Goal: Transaction & Acquisition: Purchase product/service

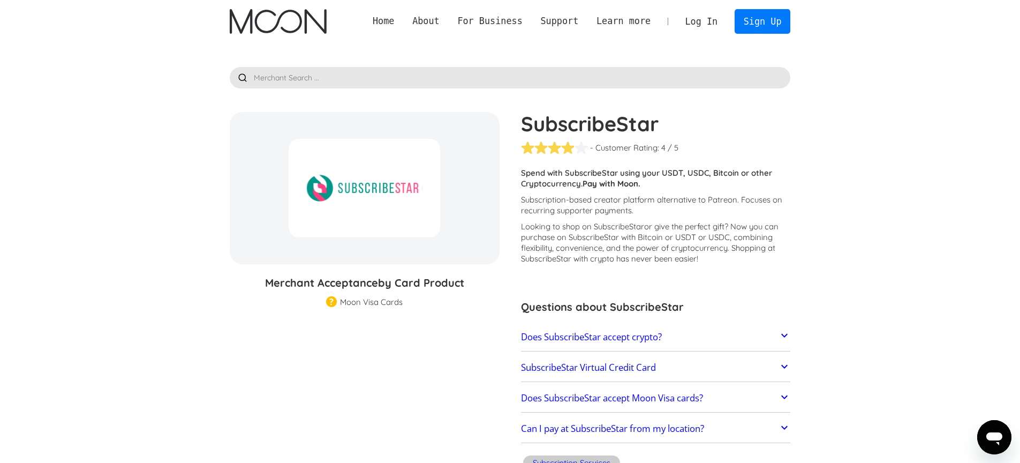
click at [591, 333] on h2 "Does SubscribeStar accept crypto?" at bounding box center [591, 336] width 141 height 11
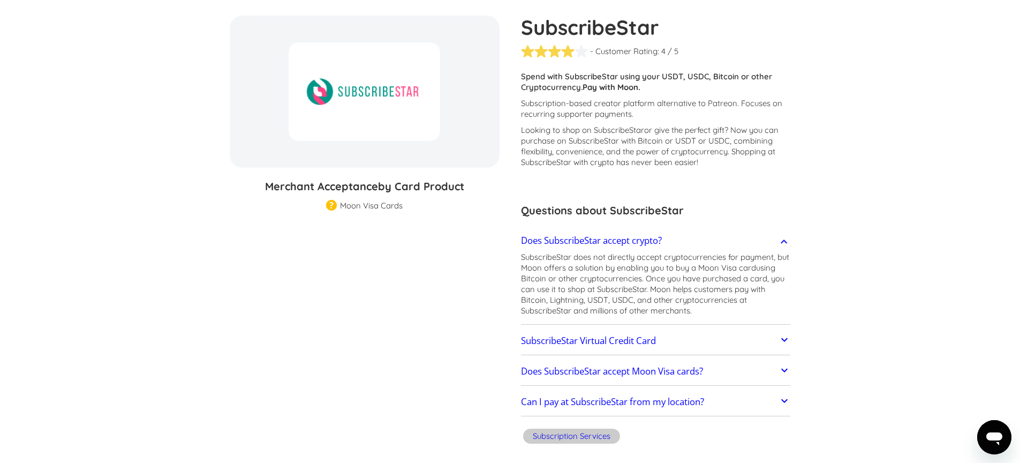
scroll to position [102, 0]
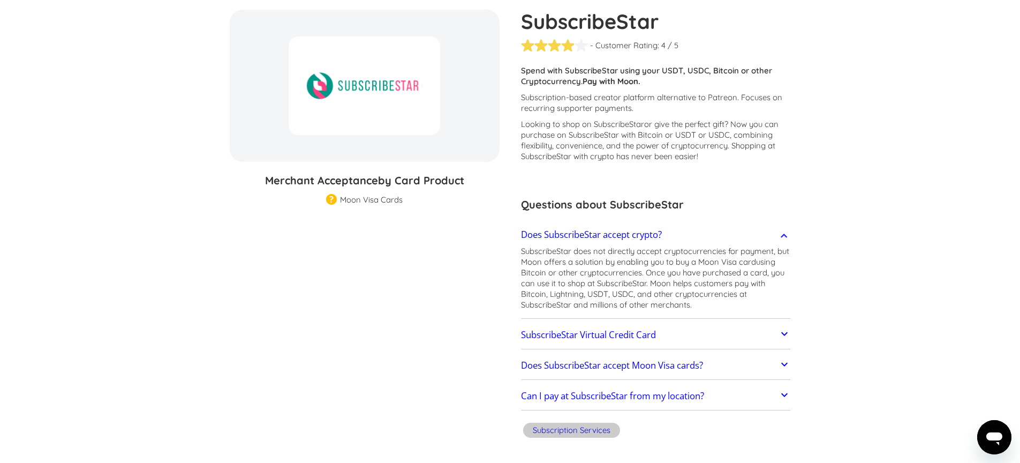
click at [681, 343] on link "SubscribeStar Virtual Credit Card" at bounding box center [656, 334] width 270 height 22
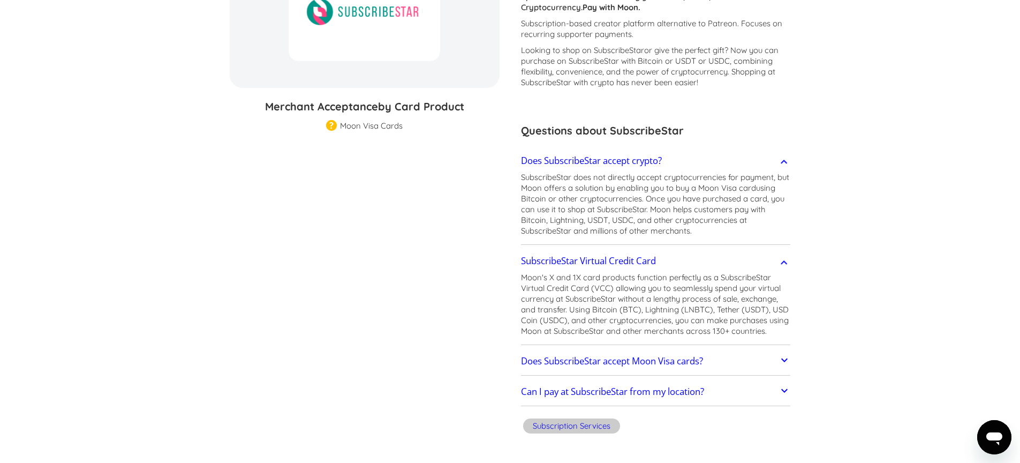
scroll to position [182, 0]
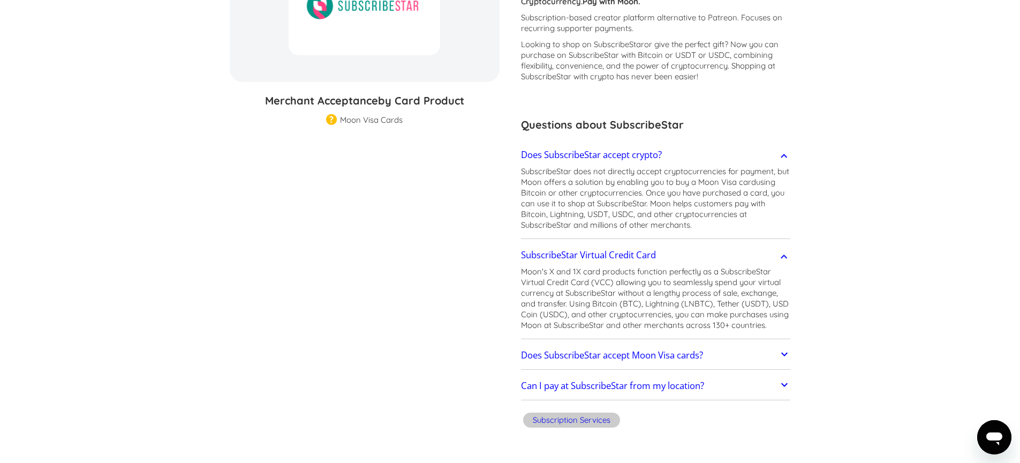
click at [621, 170] on p "SubscribeStar does not directly accept cryptocurrencies for payment, but Moon o…" at bounding box center [656, 198] width 270 height 64
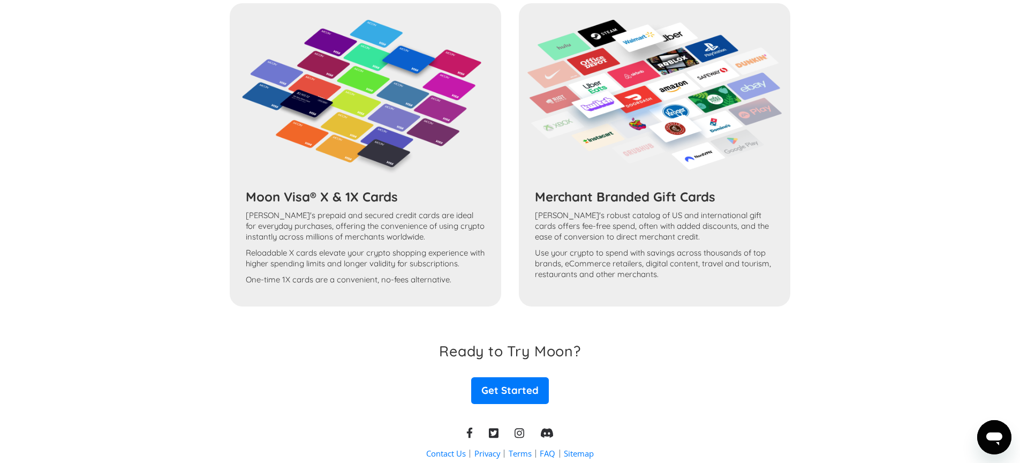
scroll to position [877, 0]
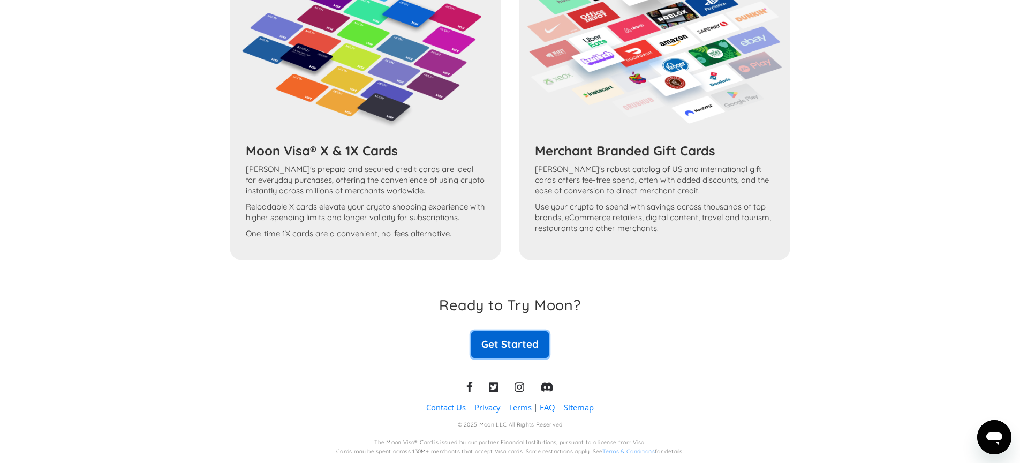
click at [504, 347] on link "Get Started" at bounding box center [509, 344] width 77 height 27
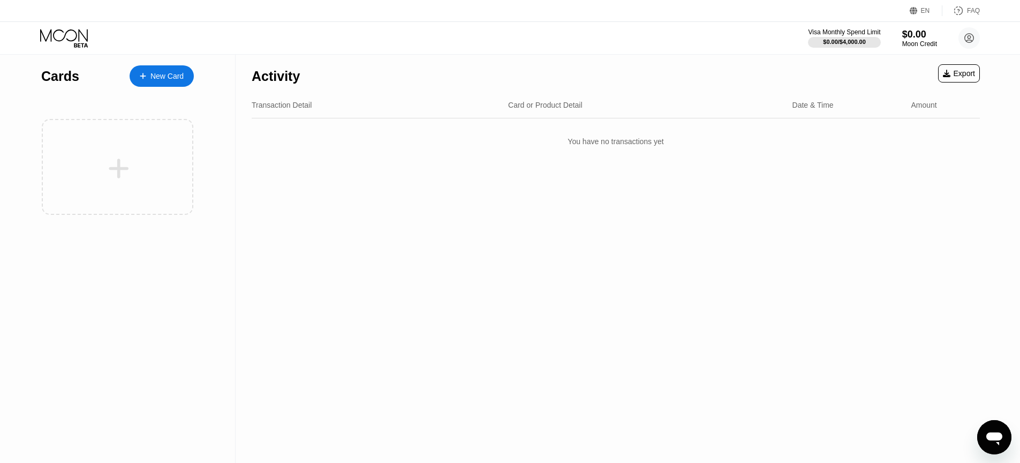
click at [24, 127] on div "Cards New Card" at bounding box center [118, 259] width 236 height 408
click at [92, 141] on div at bounding box center [118, 167] width 152 height 96
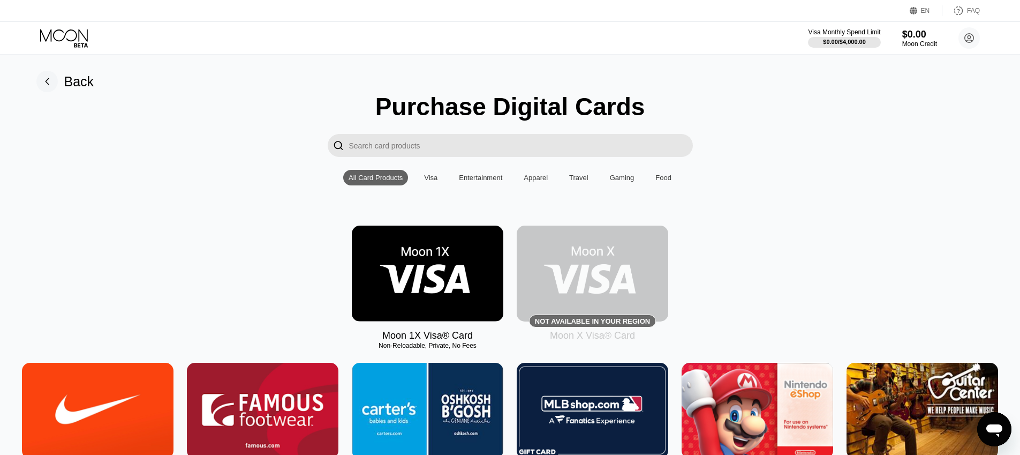
click at [443, 284] on img at bounding box center [428, 273] width 152 height 96
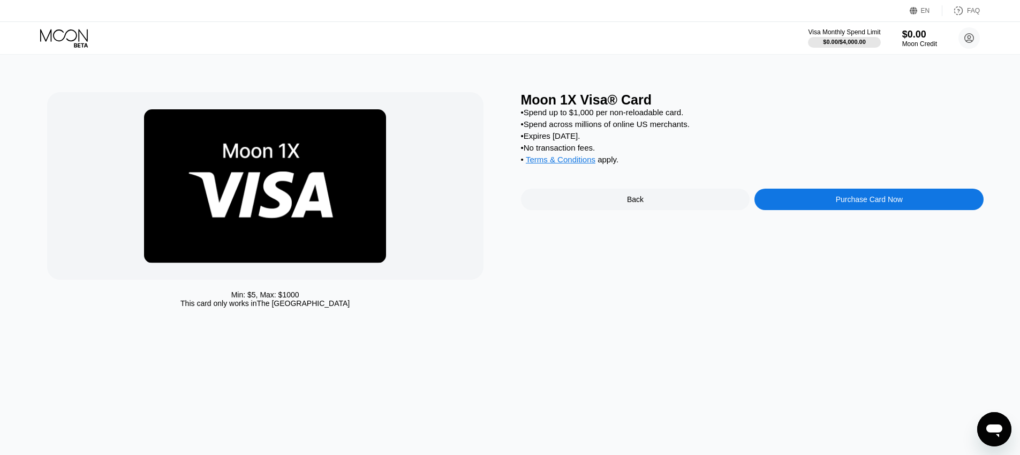
click at [853, 210] on div "Purchase Card Now" at bounding box center [869, 199] width 229 height 21
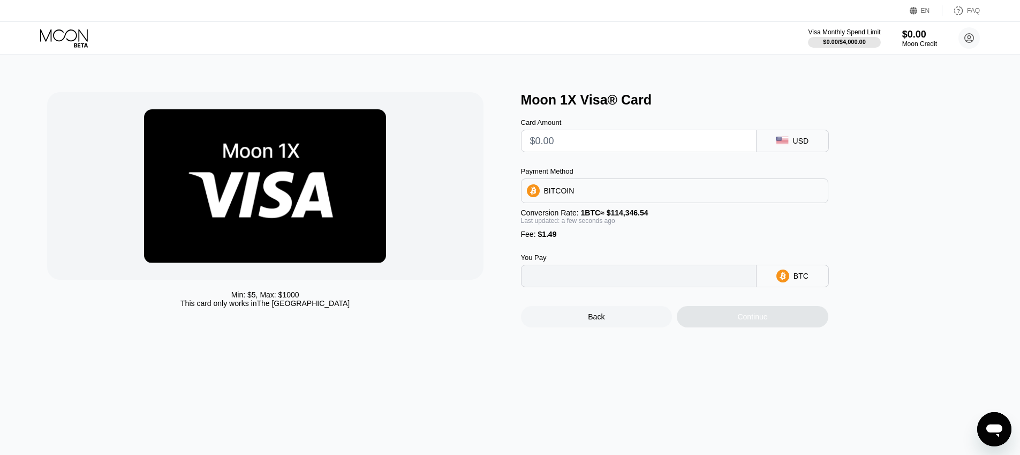
type input "0"
click at [605, 154] on div "Card Amount USD Payment Method BITCOIN Conversion Rate: 1 BTC ≈ $114,346.54 Las…" at bounding box center [692, 197] width 343 height 179
click at [606, 141] on input "text" at bounding box center [638, 140] width 217 height 21
type input "$15"
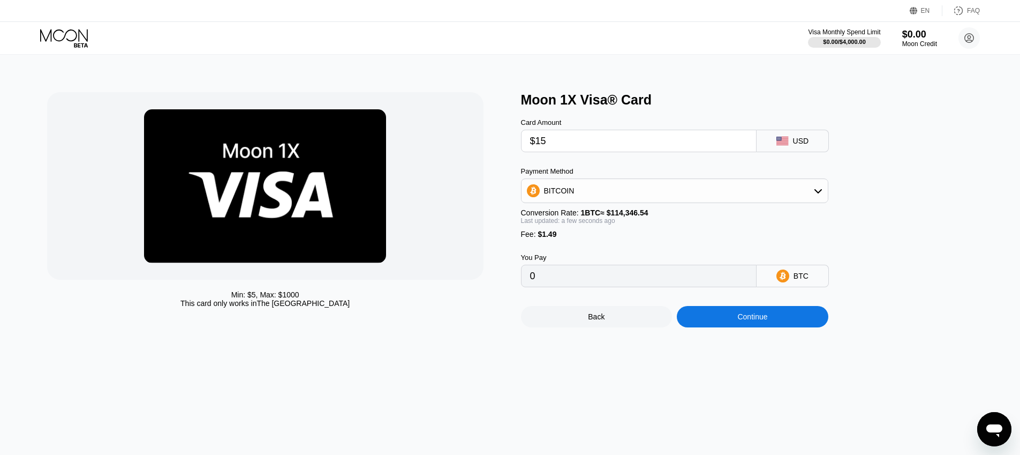
type input "0.00014422"
click at [744, 319] on div "Continue" at bounding box center [752, 316] width 30 height 9
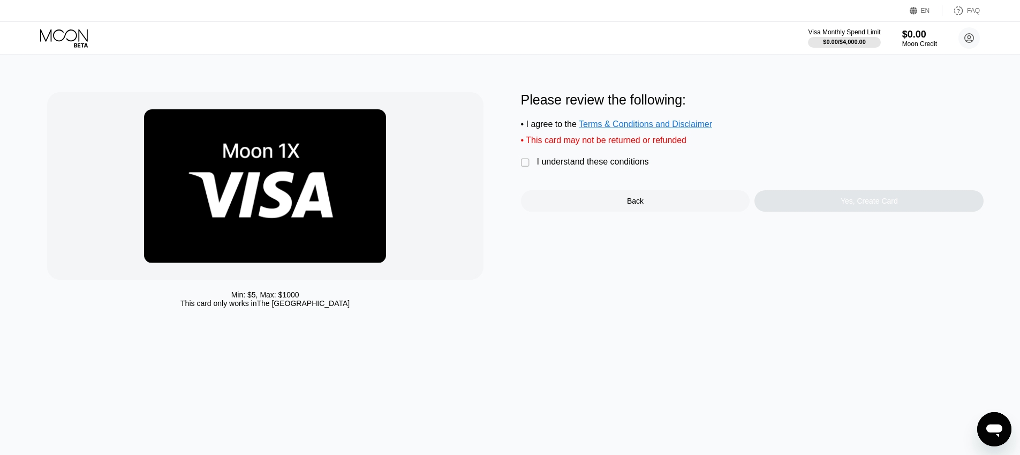
click at [570, 167] on div "I understand these conditions" at bounding box center [593, 162] width 112 height 10
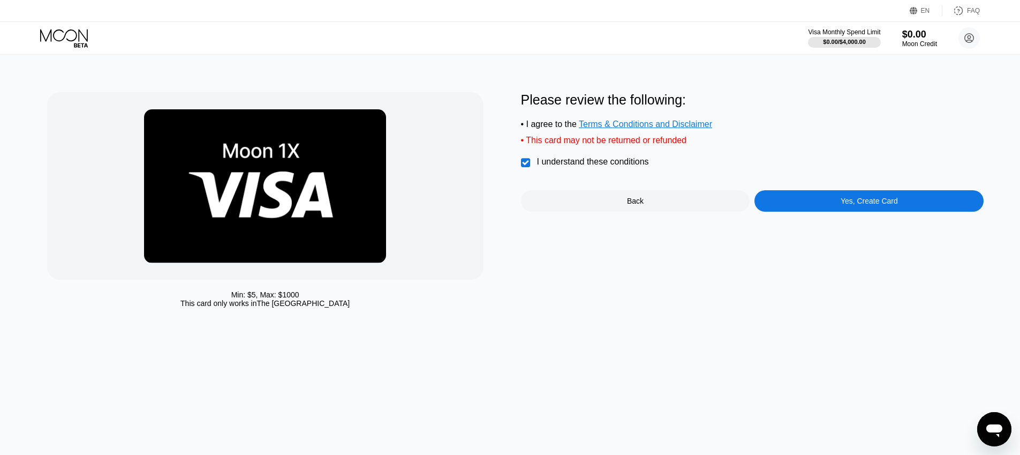
click at [637, 205] on div "Back" at bounding box center [635, 201] width 17 height 9
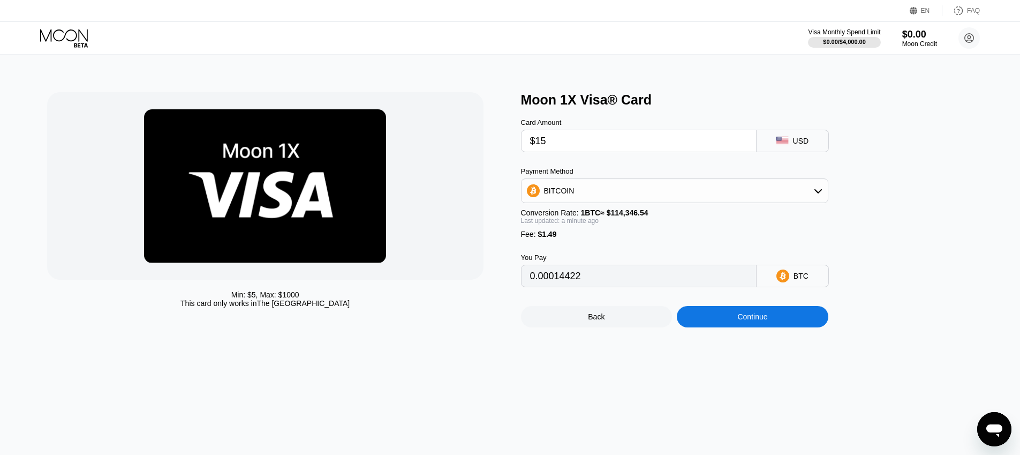
click at [571, 145] on input "$15" at bounding box center [638, 140] width 217 height 21
type input "$1"
type input "0.00002178"
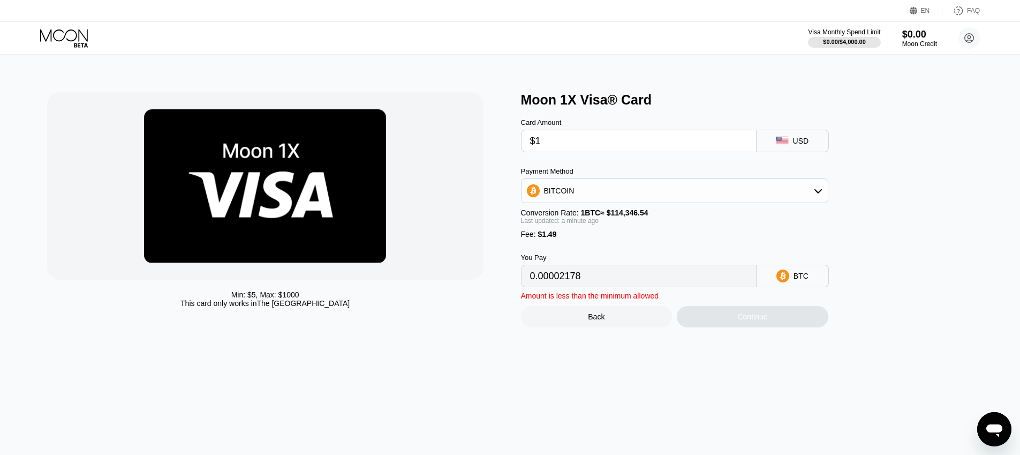
type input "$17"
type input "0.00016171"
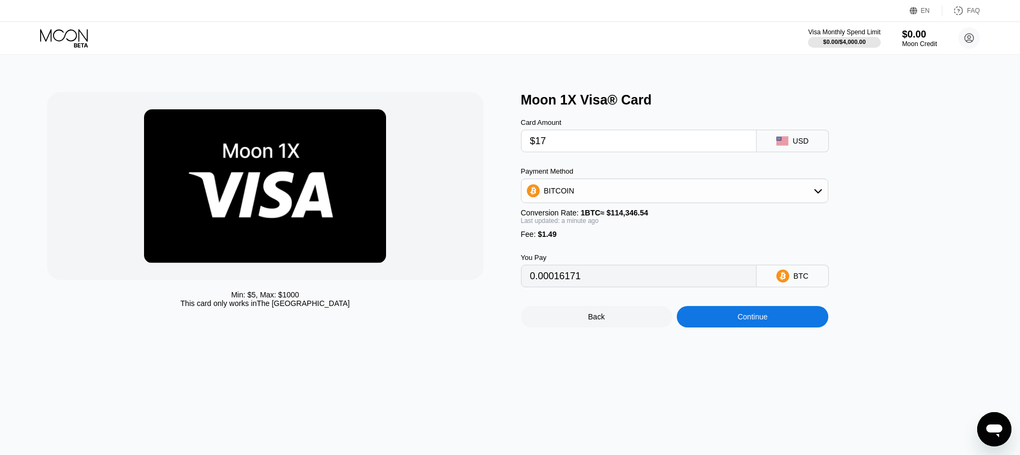
type input "$17"
click at [710, 315] on div "Continue" at bounding box center [753, 316] width 152 height 21
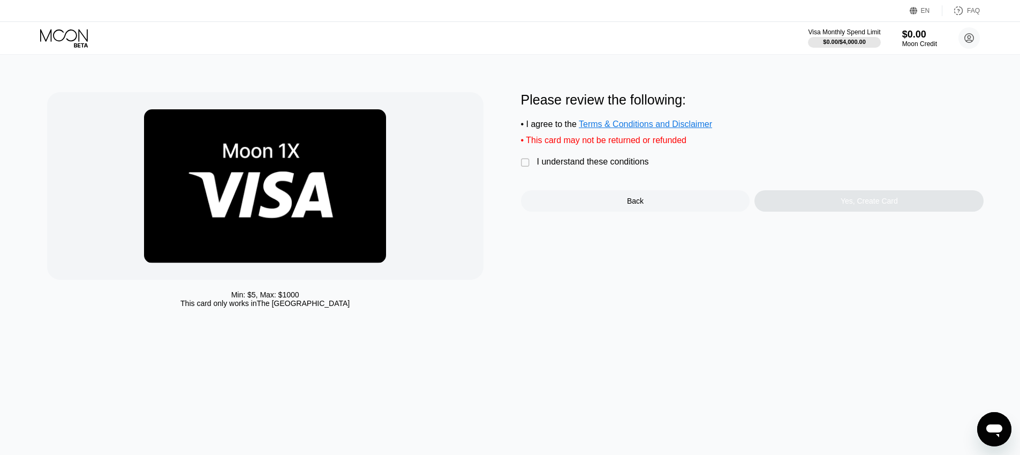
click at [572, 167] on div "I understand these conditions" at bounding box center [593, 162] width 112 height 10
click at [910, 206] on div "Yes, Create Card" at bounding box center [869, 200] width 229 height 21
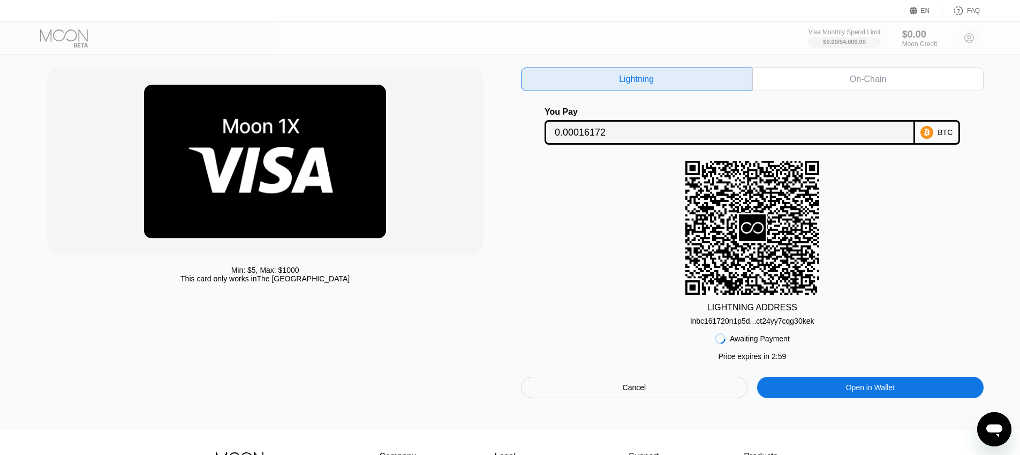
scroll to position [26, 0]
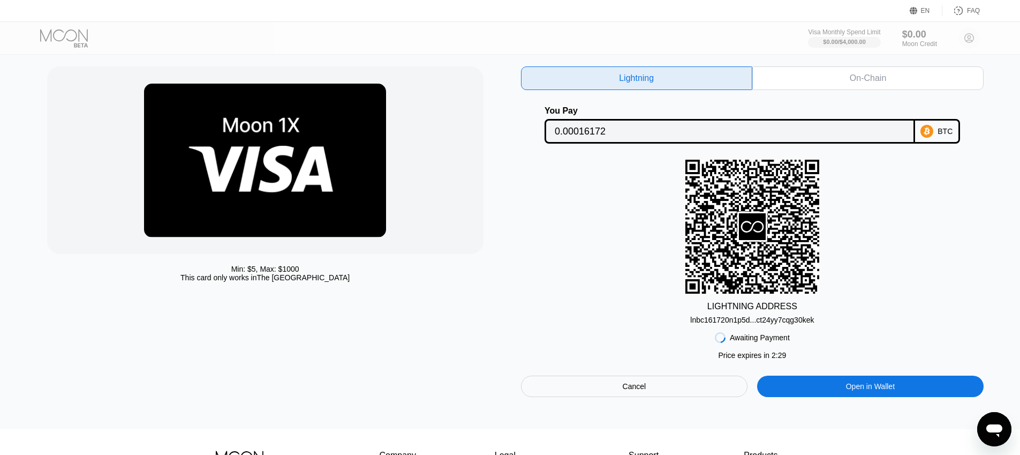
click at [868, 73] on div "On-Chain" at bounding box center [868, 78] width 36 height 11
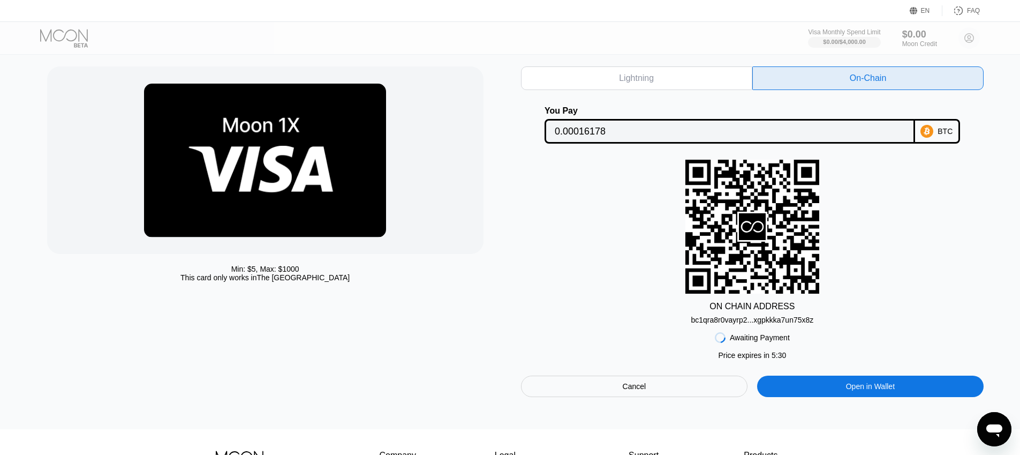
click at [632, 395] on div "Cancel" at bounding box center [634, 385] width 227 height 21
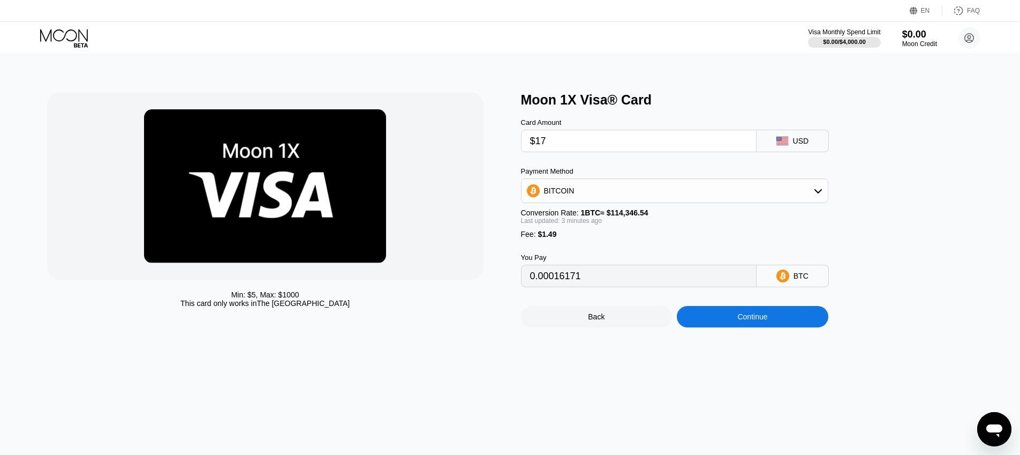
click at [562, 142] on input "$17" at bounding box center [638, 140] width 217 height 21
type input "$1"
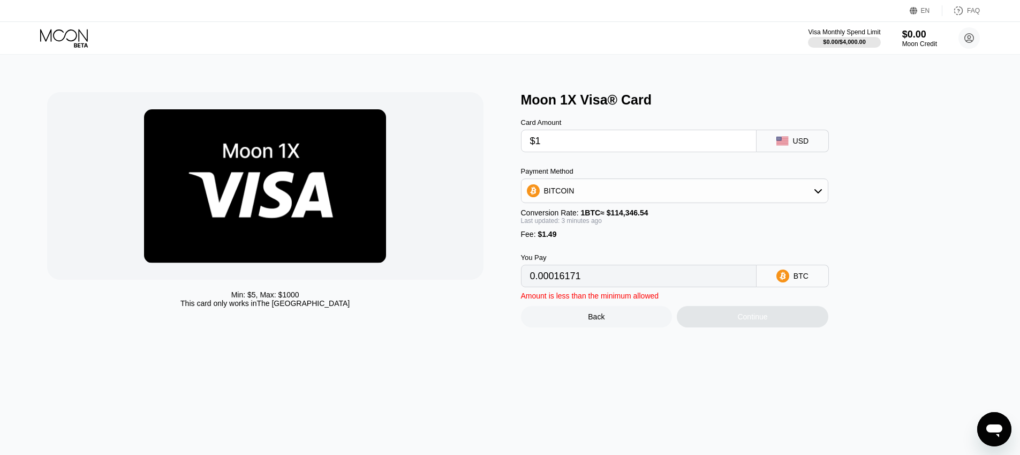
type input "0.00002178"
type input "$16"
type input "0.00015296"
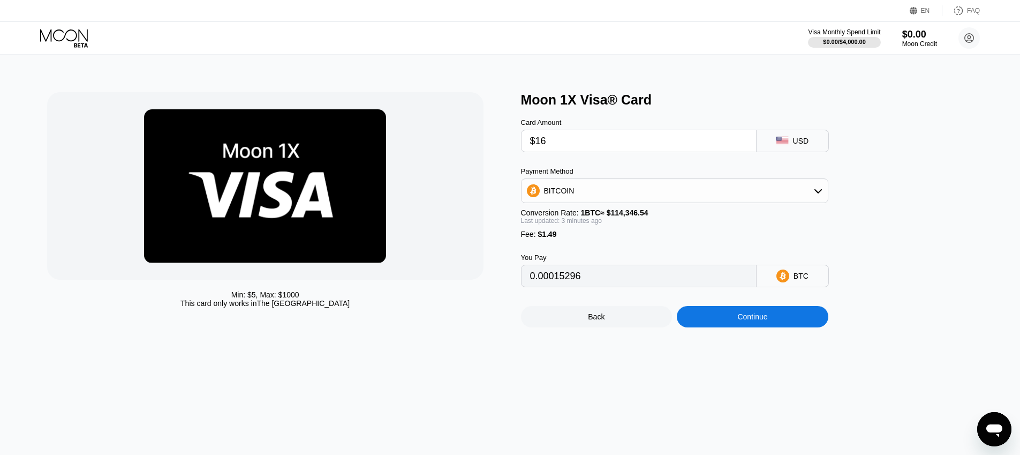
click at [704, 324] on div "Continue" at bounding box center [753, 316] width 152 height 21
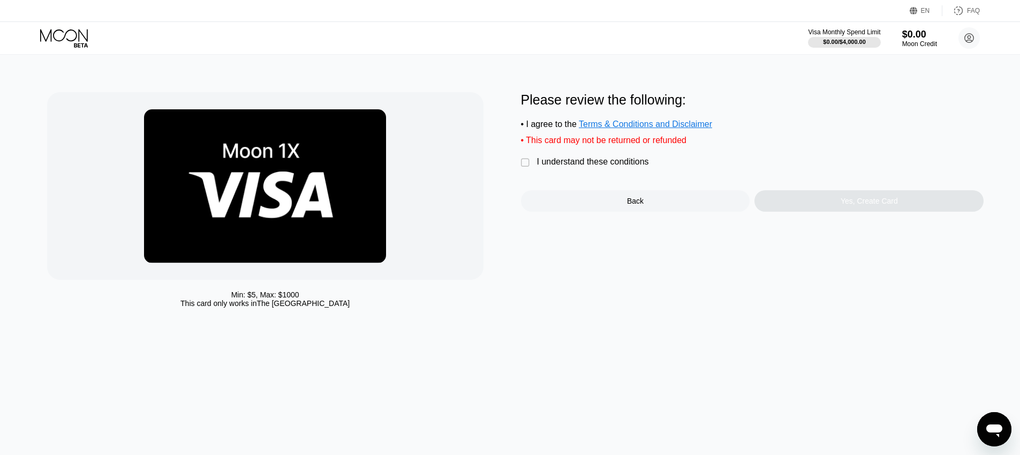
click at [564, 168] on div " I understand these conditions" at bounding box center [587, 162] width 133 height 11
click at [971, 200] on div "Yes, Create Card" at bounding box center [869, 200] width 229 height 21
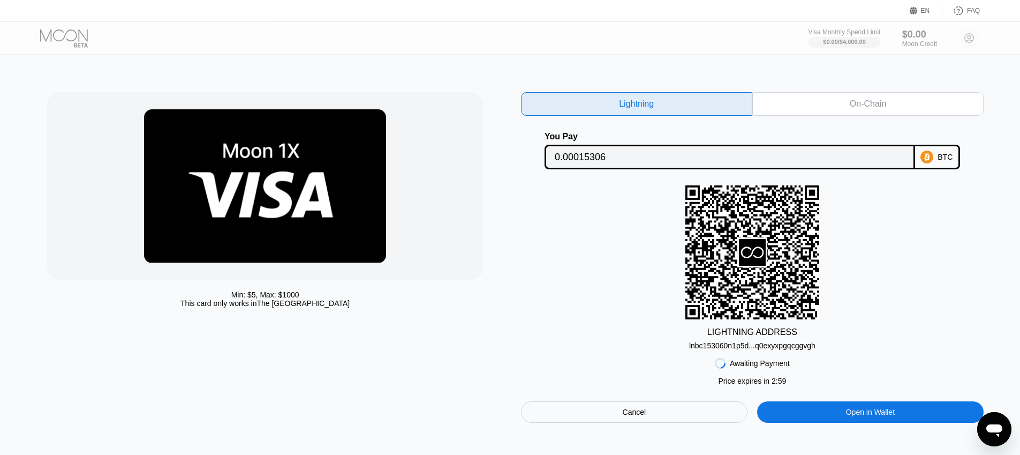
click at [892, 112] on div "On-Chain" at bounding box center [867, 104] width 231 height 24
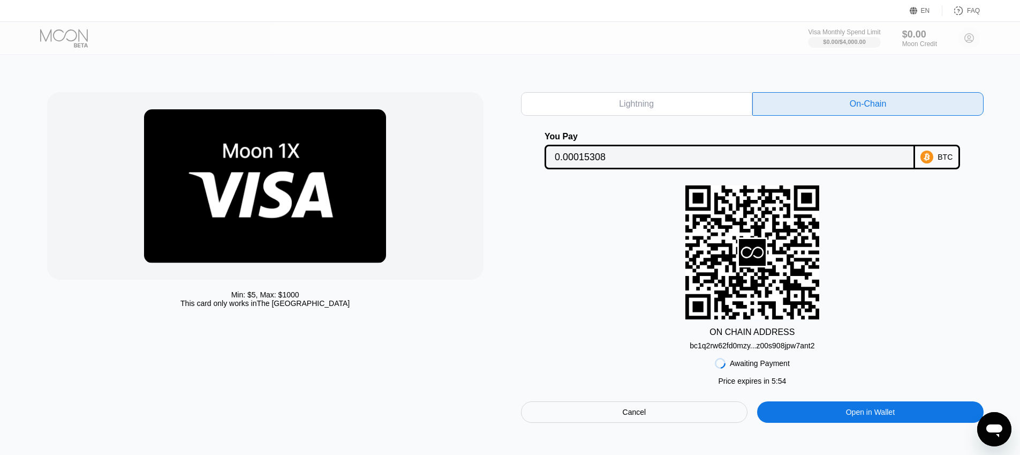
click at [624, 411] on div "Cancel" at bounding box center [635, 412] width 24 height 10
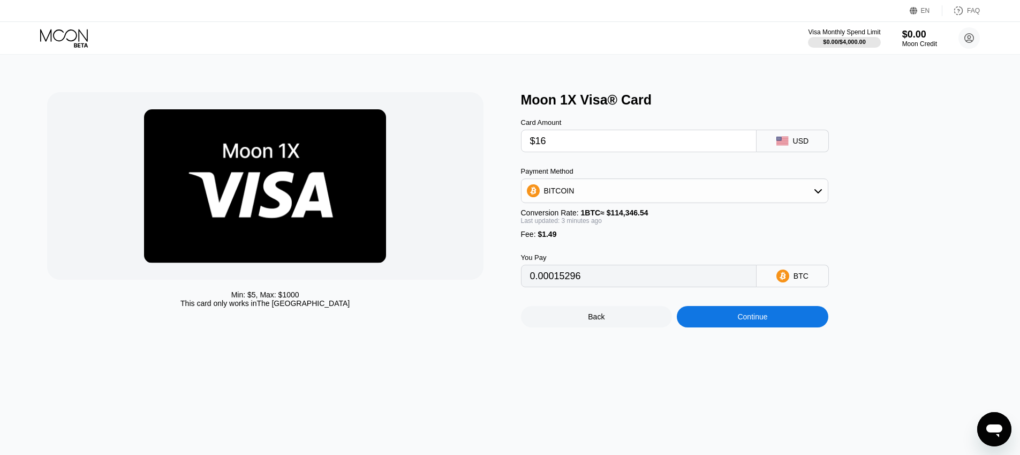
click at [616, 151] on input "$16" at bounding box center [638, 140] width 217 height 21
type input "$1"
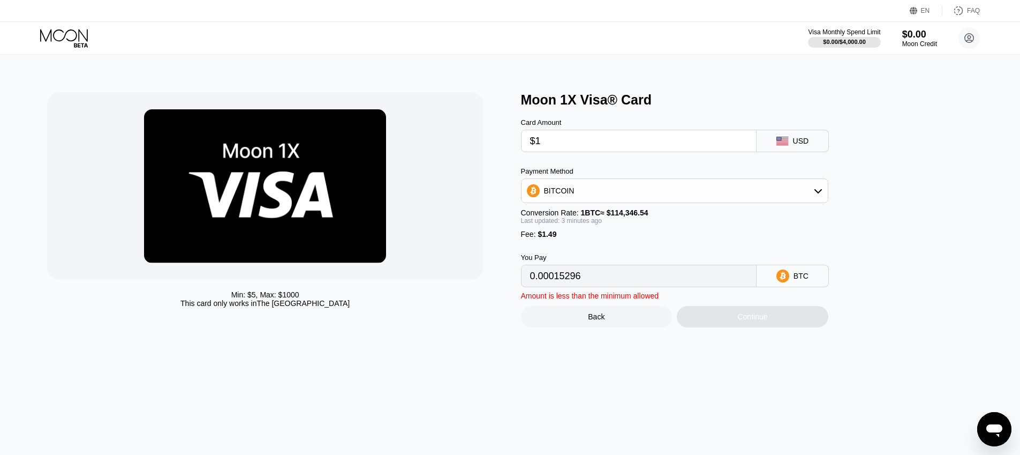
type input "0.00002178"
type input "$15"
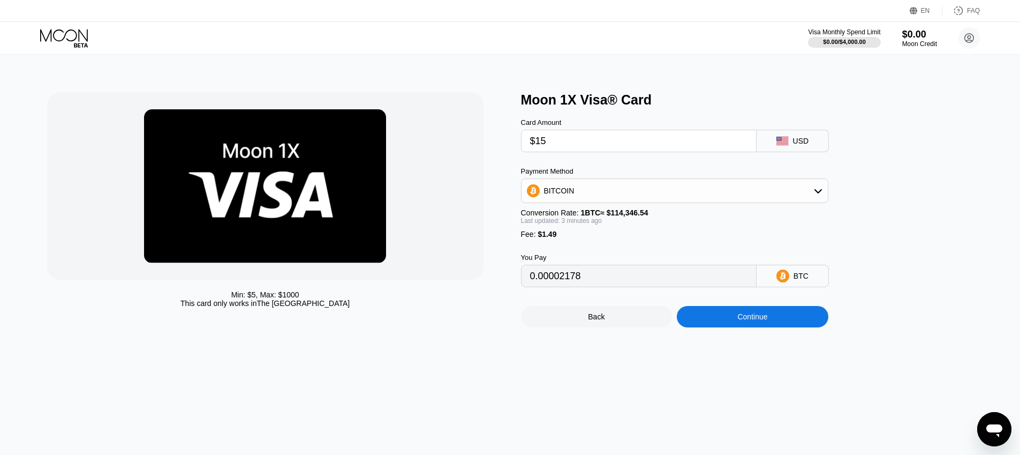
type input "0.00014422"
type input "$15"
click at [738, 327] on div "Continue" at bounding box center [753, 316] width 152 height 21
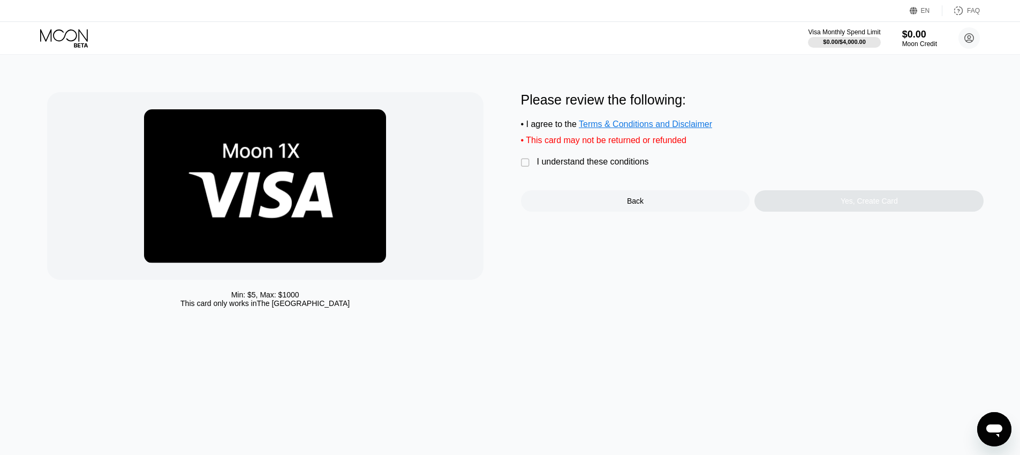
click at [599, 166] on div "I understand these conditions" at bounding box center [593, 162] width 112 height 10
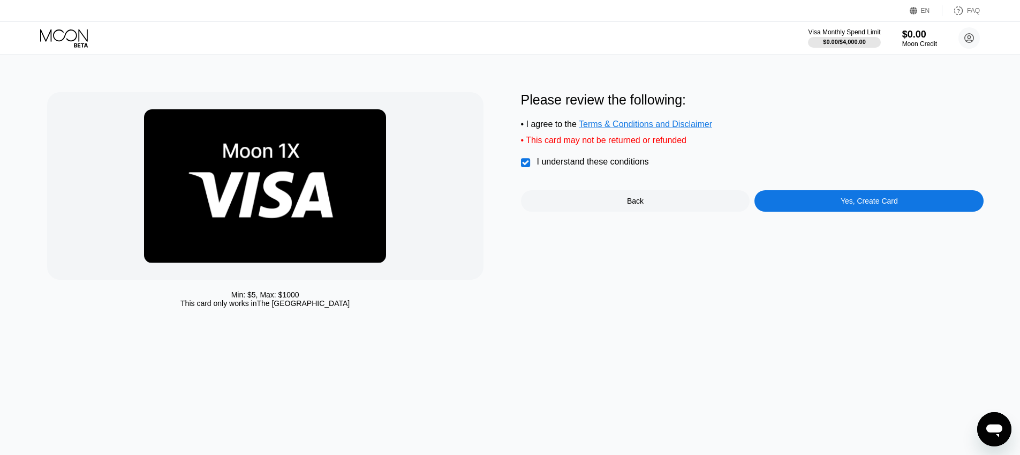
click at [797, 203] on div "Yes, Create Card" at bounding box center [869, 200] width 229 height 21
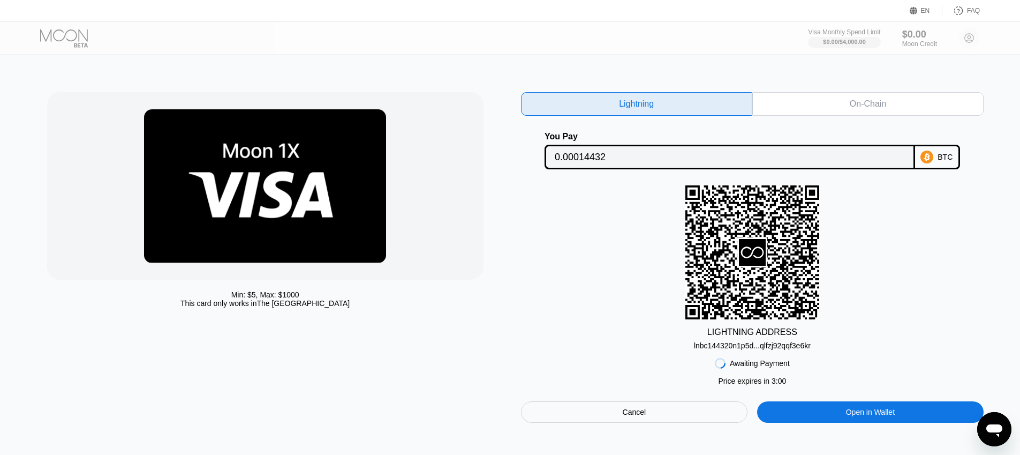
click at [866, 93] on div "On-Chain" at bounding box center [867, 104] width 231 height 24
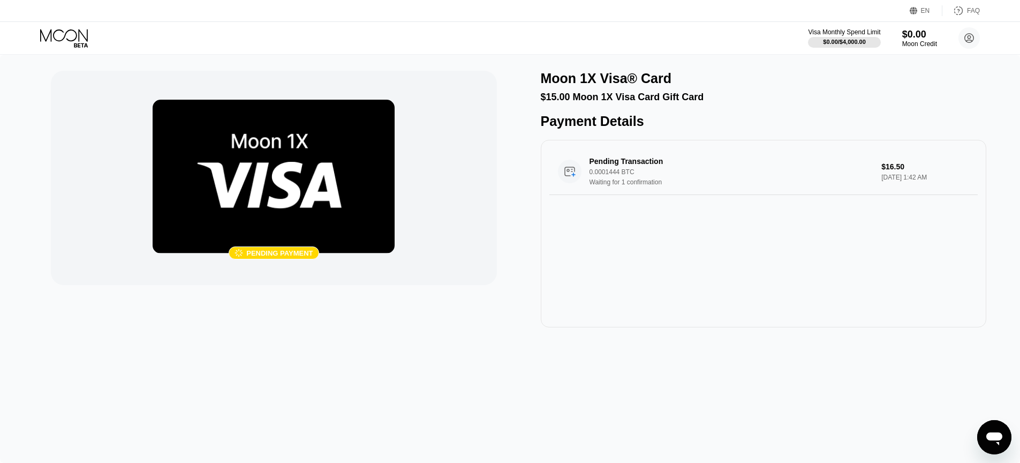
click at [762, 54] on div "Visa Monthly Spend Limit $0.00 / $4,000.00 $0.00 Moon Credit [PERSON_NAME] [PER…" at bounding box center [510, 38] width 1020 height 32
click at [816, 132] on div "Payment Details Pending Transaction 0.0001444 BTC Waiting for 1 confirmation $1…" at bounding box center [764, 221] width 446 height 214
click at [703, 181] on div "Pending Transaction 0.0001444 BTC Waiting for 1 confirmation" at bounding box center [732, 171] width 284 height 29
click at [747, 278] on div "Pending Transaction 0.0001444 BTC Waiting for 1 confirmation $16.50 Sep 22, 202…" at bounding box center [764, 233] width 446 height 187
click at [710, 194] on div "Pending Transaction 0.0001444 BTC Waiting for 1 confirmation $16.50 [DATE] 1:42…" at bounding box center [763, 171] width 428 height 47
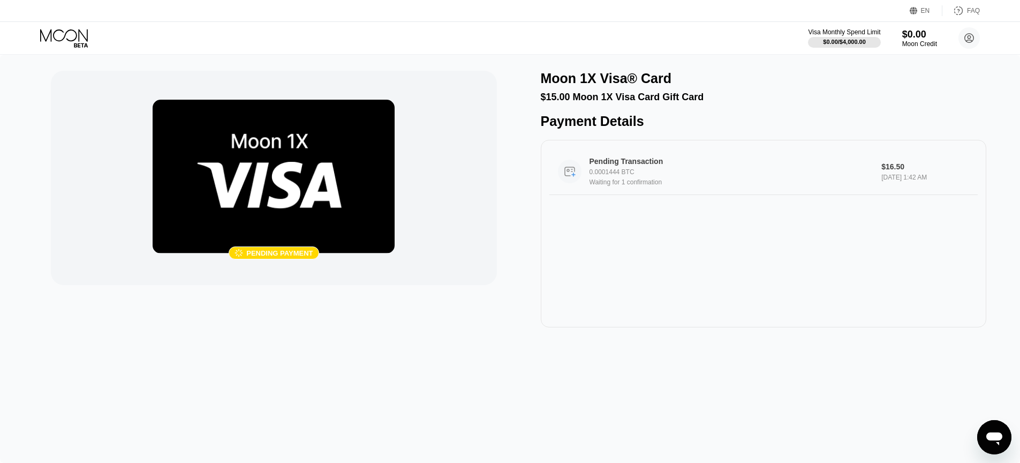
click at [794, 170] on div "Pending Transaction 0.0001444 BTC Waiting for 1 confirmation" at bounding box center [732, 171] width 284 height 29
click at [665, 171] on div "0.0001444 BTC" at bounding box center [732, 171] width 284 height 7
click at [701, 258] on div "Pending Transaction 0.0001444 BTC Waiting for 1 confirmation $16.50 [DATE] 1:42…" at bounding box center [764, 233] width 446 height 187
click at [715, 200] on div "Pending Transaction 0.0001444 BTC Waiting for 1 confirmation $16.50 [DATE] 1:42…" at bounding box center [764, 233] width 446 height 187
click at [636, 160] on div "Pending Transaction" at bounding box center [722, 161] width 264 height 9
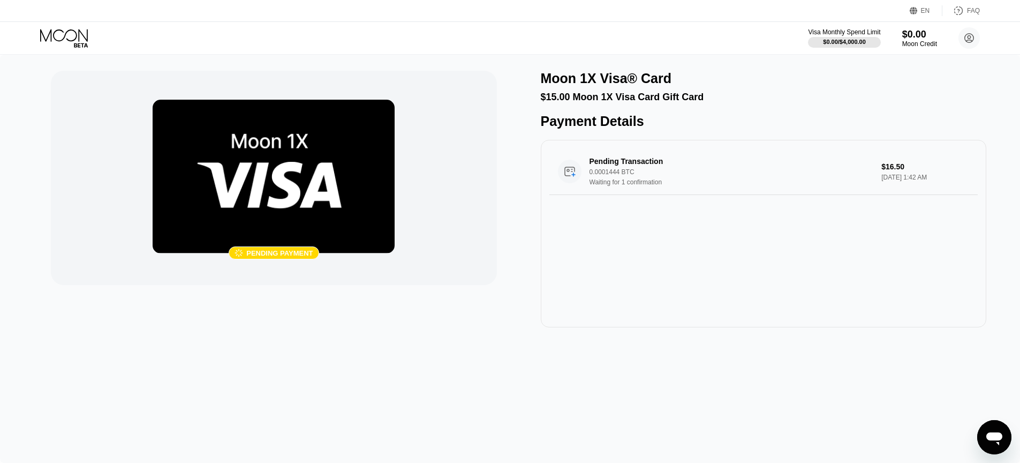
click at [954, 77] on div "Moon 1X Visa® Card" at bounding box center [764, 79] width 446 height 16
click at [967, 34] on icon at bounding box center [969, 37] width 21 height 21
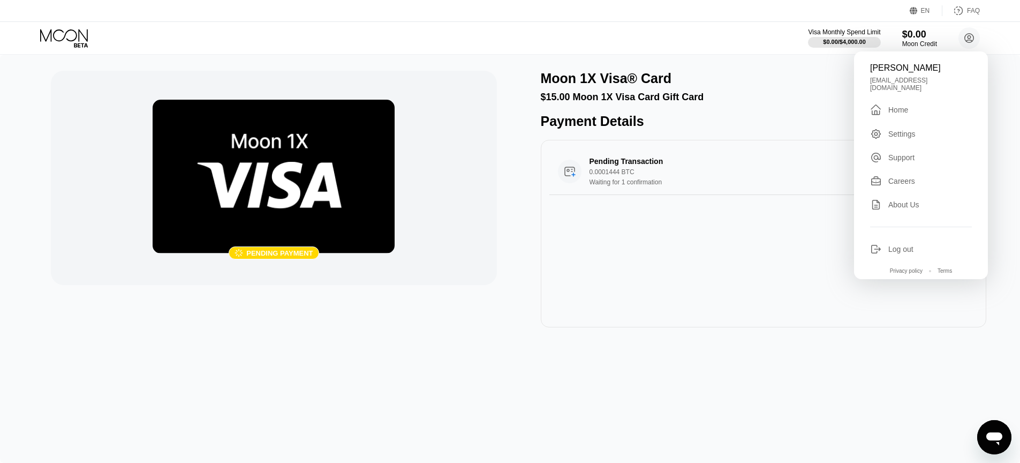
click at [801, 137] on div "Payment Details Pending Transaction 0.0001444 BTC Waiting for 1 confirmation $1…" at bounding box center [764, 221] width 446 height 214
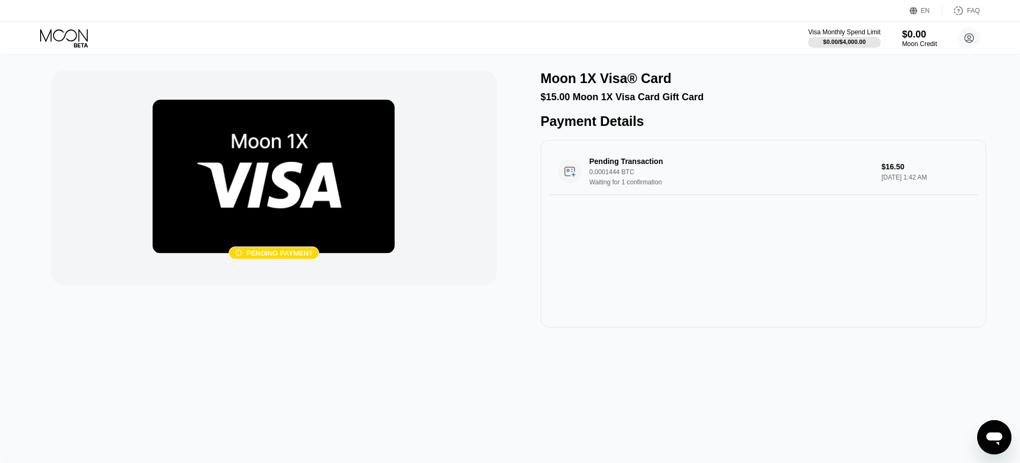
click at [502, 121] on div " Pending payment Moon 1X Visa® Card $15.00 Moon 1X Visa Card Gift Card Payment…" at bounding box center [510, 199] width 918 height 257
click at [80, 41] on icon at bounding box center [65, 38] width 50 height 19
click at [760, 182] on div "Waiting for 1 confirmation" at bounding box center [732, 181] width 284 height 7
click at [666, 165] on div "Pending Transaction" at bounding box center [722, 161] width 264 height 9
click at [319, 202] on img at bounding box center [274, 177] width 242 height 154
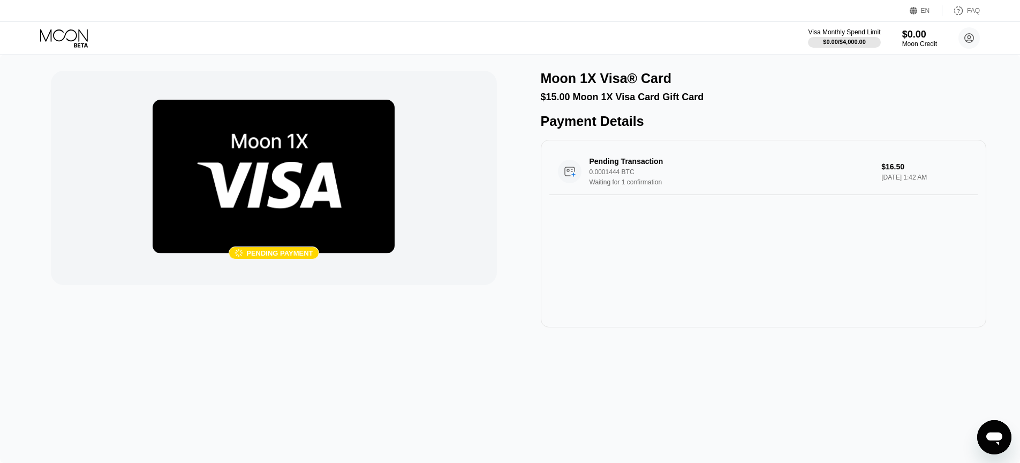
click at [72, 31] on icon at bounding box center [65, 38] width 50 height 19
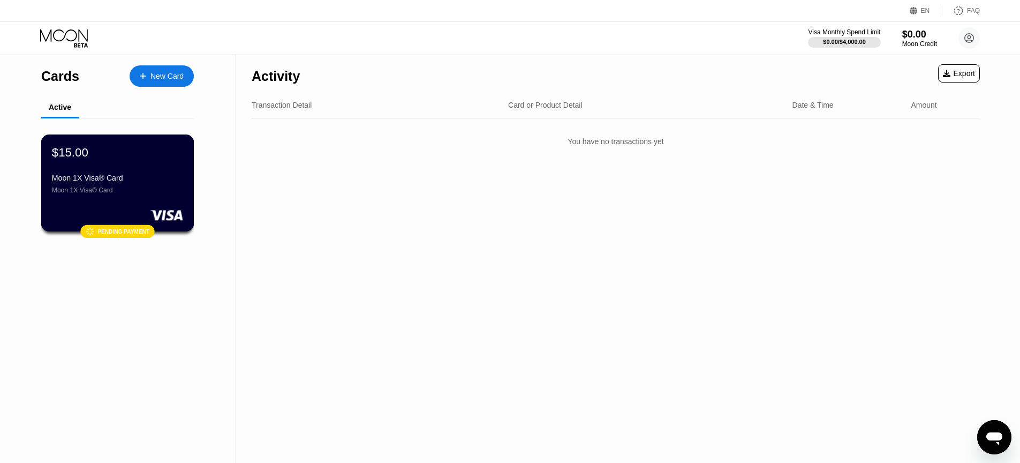
click at [138, 182] on div "Moon 1X Visa® Card" at bounding box center [117, 178] width 131 height 9
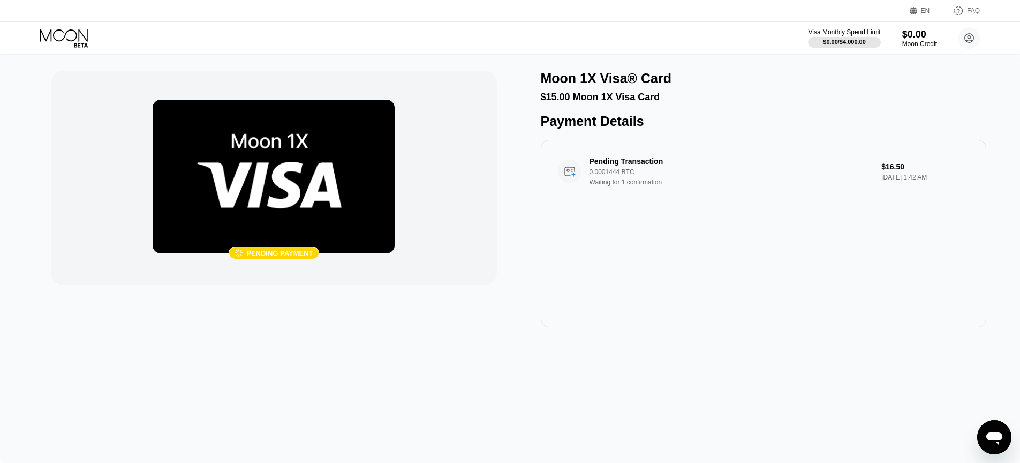
click at [73, 39] on icon at bounding box center [65, 38] width 50 height 19
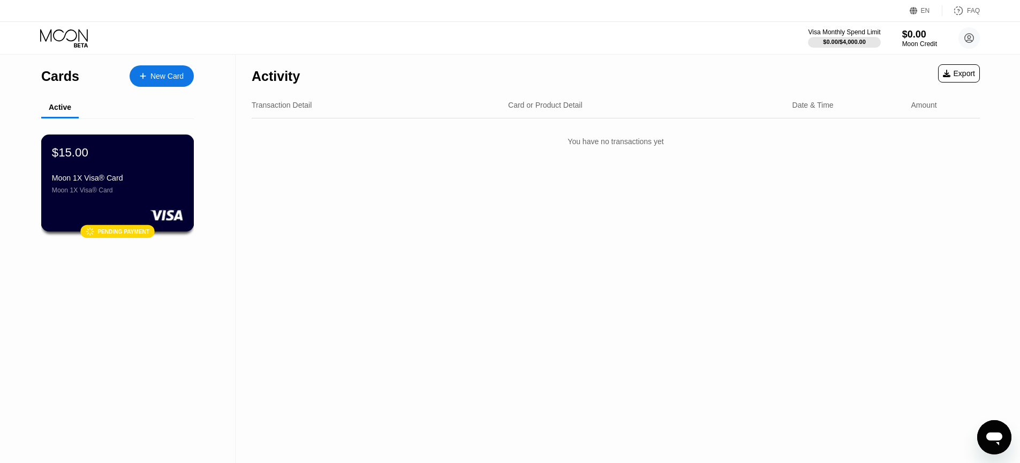
click at [148, 200] on div "$15.00 Moon 1X Visa® Card Moon 1X Visa® Card  Pending payment" at bounding box center [117, 182] width 153 height 97
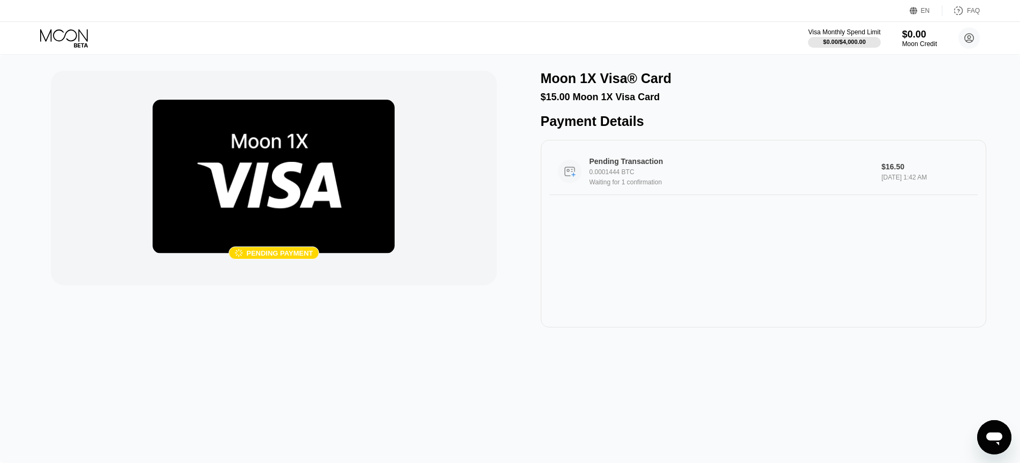
click at [658, 174] on div "0.0001444 BTC" at bounding box center [732, 171] width 284 height 7
click at [718, 176] on div "0.0001444 BTC" at bounding box center [732, 171] width 284 height 7
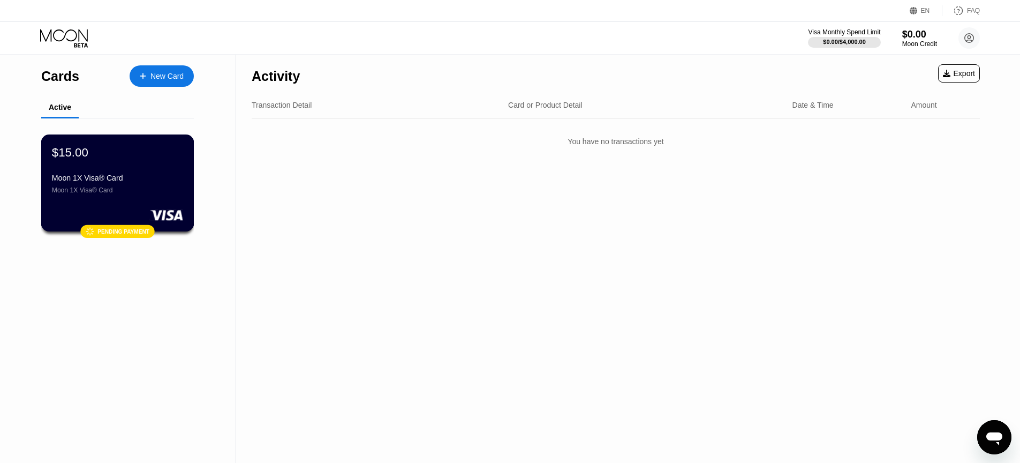
click at [177, 201] on div "$15.00 Moon 1X Visa® Card Moon 1X Visa® Card  Pending payment" at bounding box center [117, 182] width 153 height 97
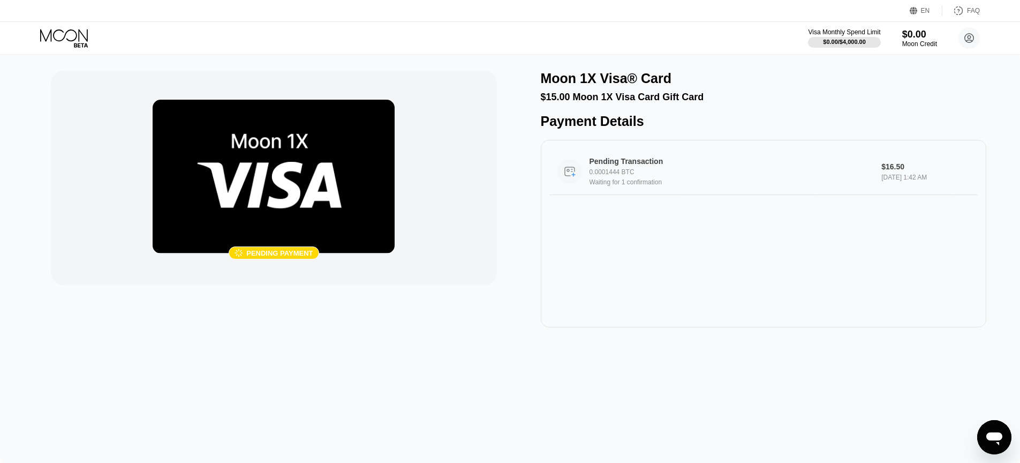
click at [570, 175] on circle at bounding box center [570, 172] width 24 height 24
click at [922, 36] on div "$0.00" at bounding box center [920, 33] width 36 height 11
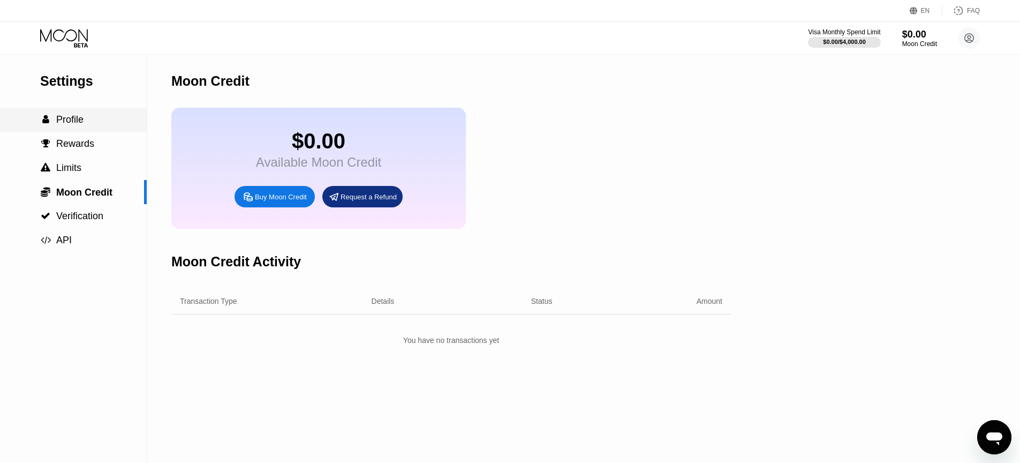
click at [102, 121] on div " Profile" at bounding box center [73, 119] width 147 height 11
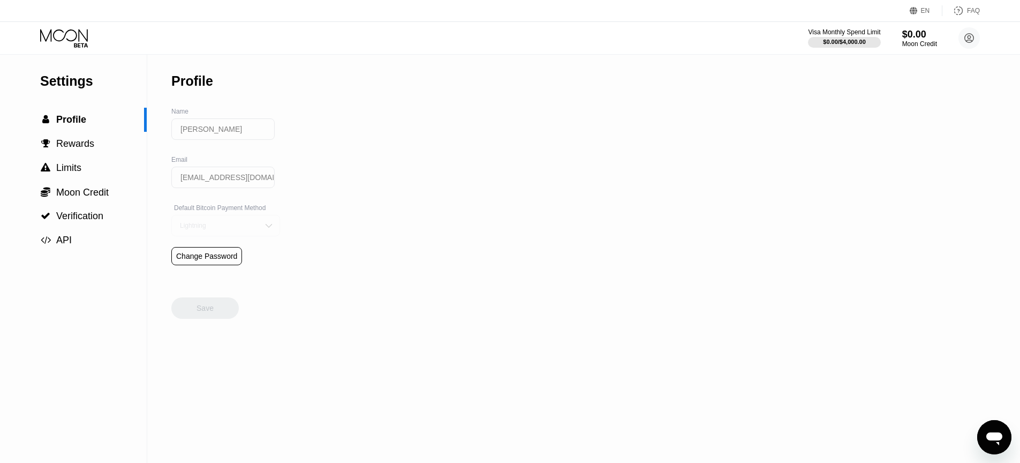
click at [258, 229] on div "Lightning" at bounding box center [217, 225] width 81 height 7
click at [329, 188] on div "Settings  Profile  Rewards  Limits  Moon Credit  Verification  API Profil…" at bounding box center [510, 259] width 1020 height 408
click at [263, 220] on div "Lightning" at bounding box center [225, 225] width 109 height 21
click at [87, 167] on div " Limits" at bounding box center [73, 167] width 147 height 11
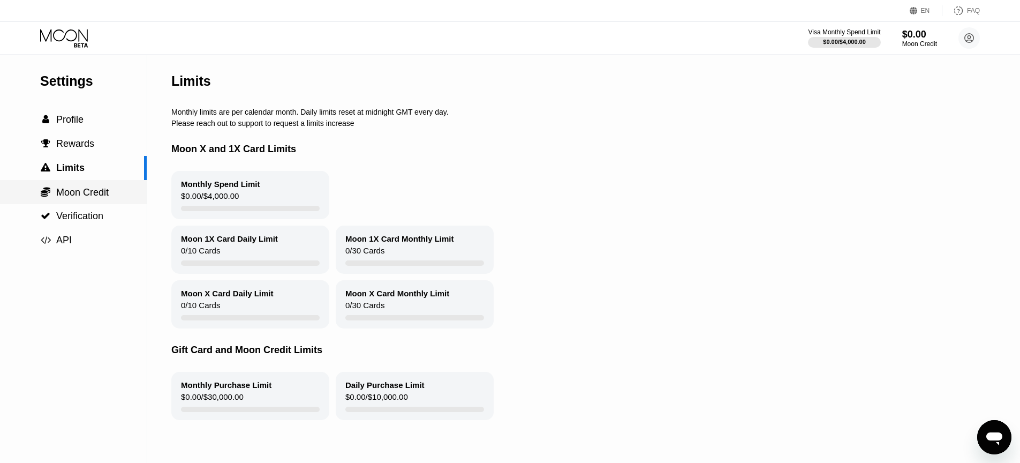
click at [107, 200] on div " Moon Credit" at bounding box center [73, 192] width 147 height 24
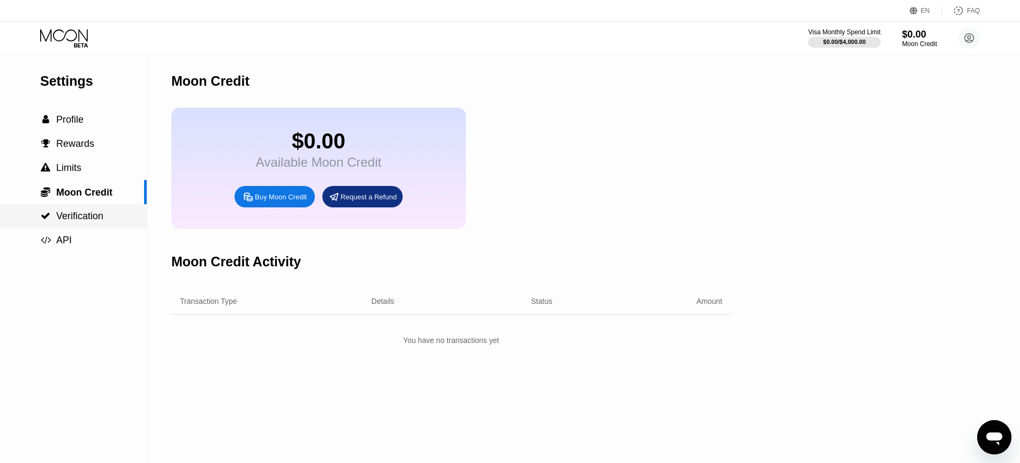
click at [100, 220] on span "Verification" at bounding box center [79, 215] width 47 height 11
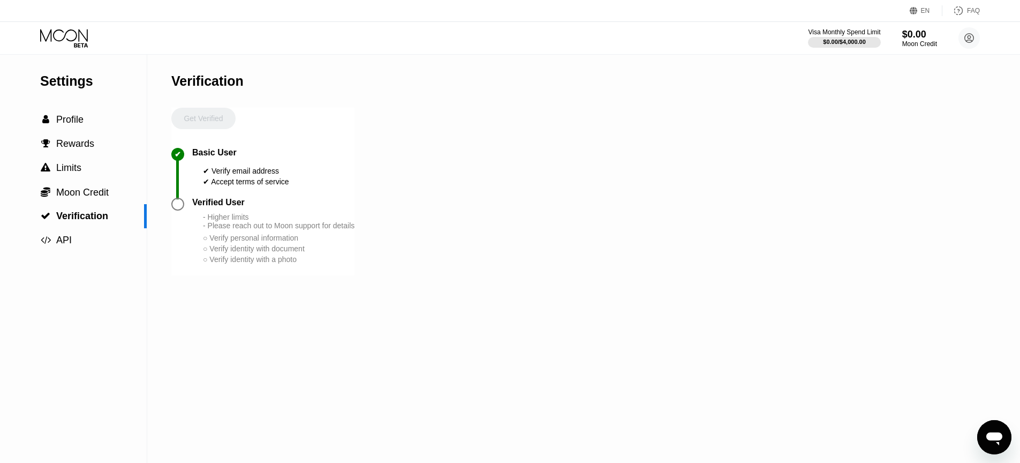
click at [79, 36] on icon at bounding box center [64, 35] width 48 height 12
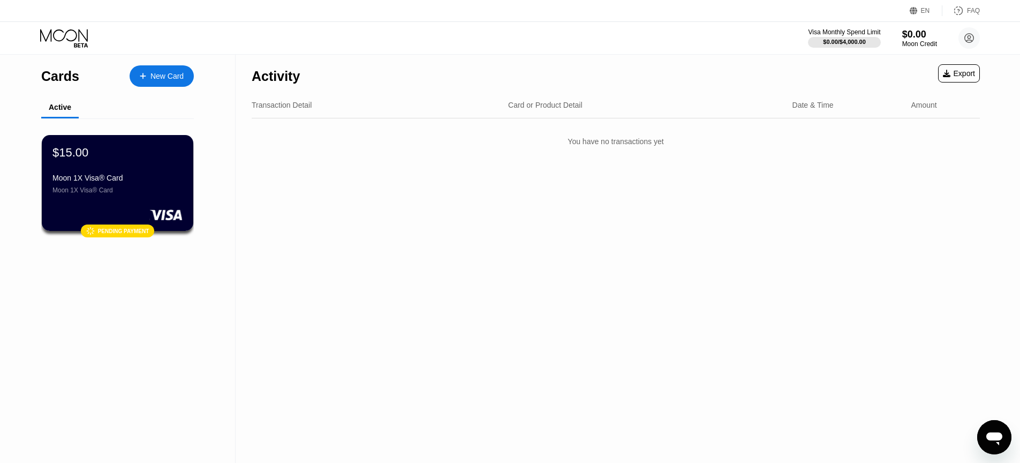
click at [132, 182] on div "Moon 1X Visa® Card" at bounding box center [117, 178] width 130 height 9
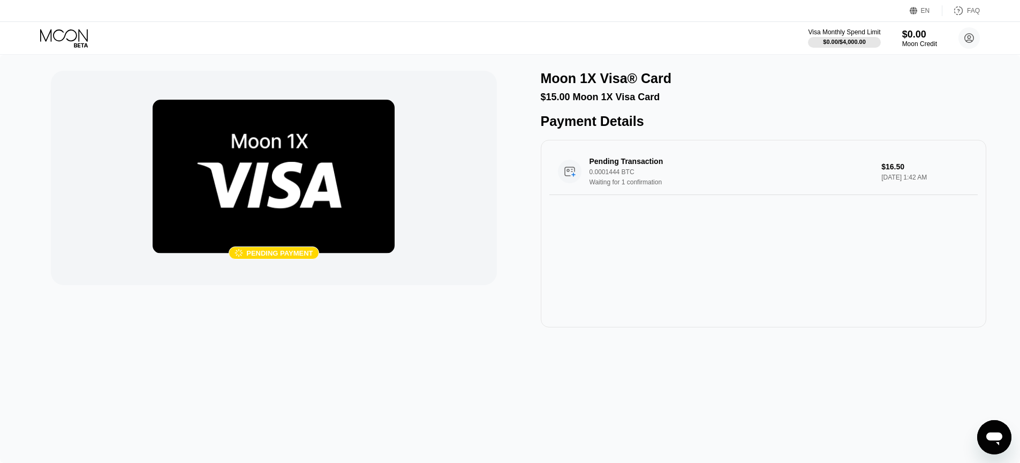
click at [322, 198] on img at bounding box center [274, 177] width 242 height 154
click at [254, 253] on div "Pending payment" at bounding box center [279, 253] width 66 height 8
click at [997, 440] on icon "Open messaging window" at bounding box center [994, 438] width 16 height 13
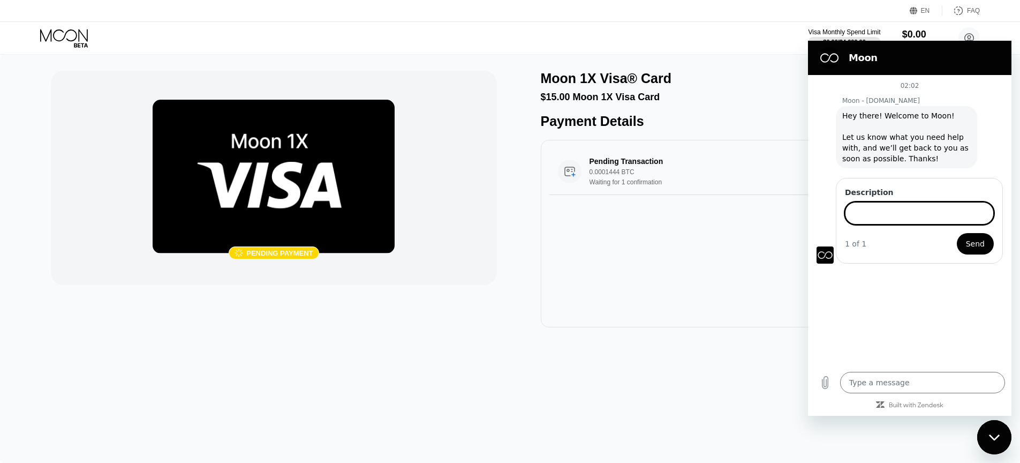
type textarea "x"
click at [896, 216] on input "Description" at bounding box center [919, 212] width 149 height 22
type input "I've purchased a Moon 1X visa card, transaction on chain has been confirmed, bu…"
click at [967, 240] on span "Send" at bounding box center [975, 242] width 19 height 13
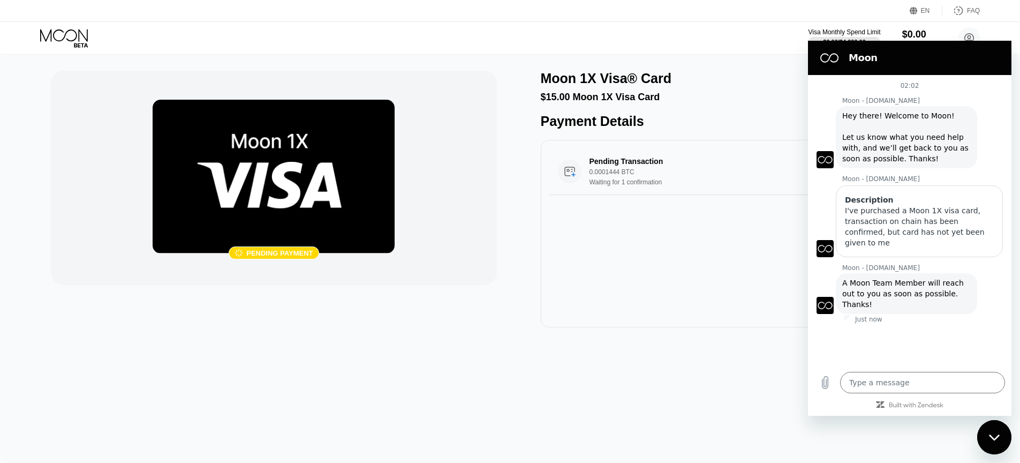
click at [650, 242] on div "Pending Transaction 0.0001444 BTC Waiting for 1 confirmation $16.50 [DATE] 1:42…" at bounding box center [764, 233] width 446 height 187
click at [329, 223] on img at bounding box center [274, 177] width 242 height 154
click at [65, 42] on icon at bounding box center [65, 38] width 50 height 19
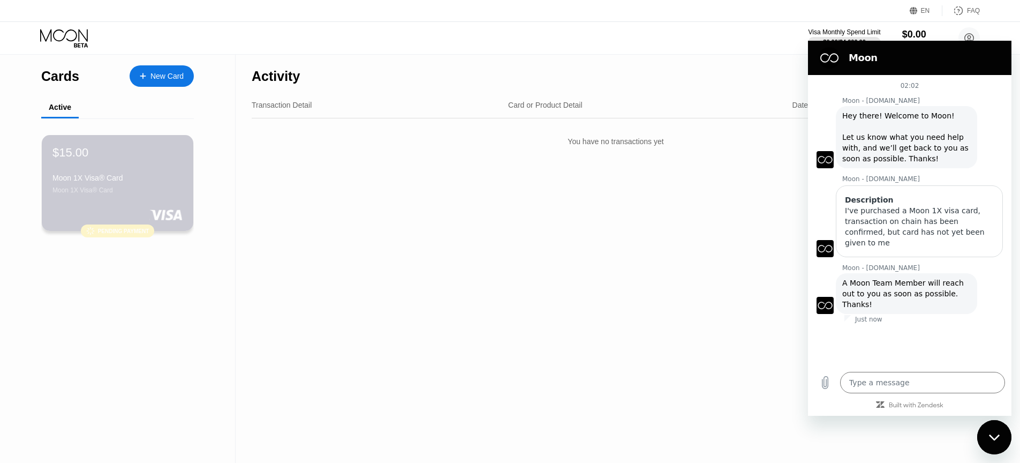
click at [165, 189] on div "Moon 1X Visa® Card" at bounding box center [117, 189] width 130 height 7
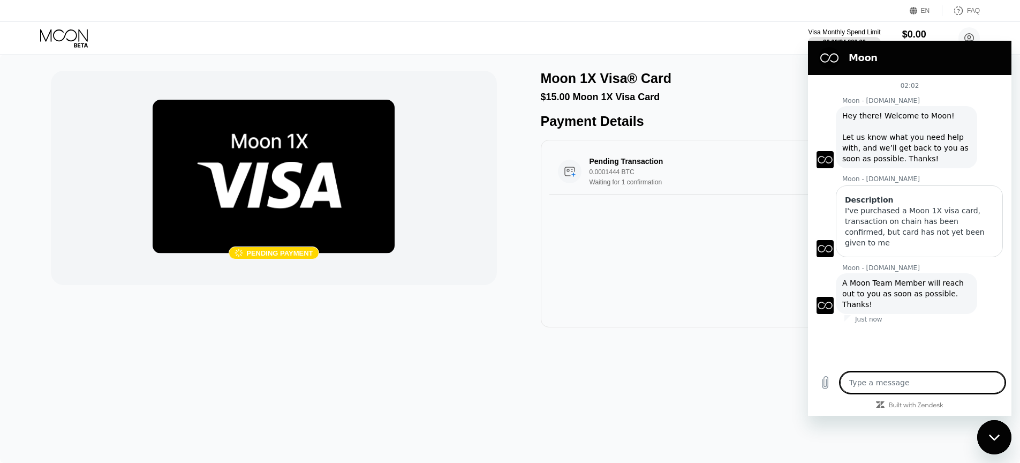
click at [899, 382] on textarea at bounding box center [922, 382] width 165 height 21
click at [989, 430] on div "Close messaging window" at bounding box center [994, 437] width 32 height 32
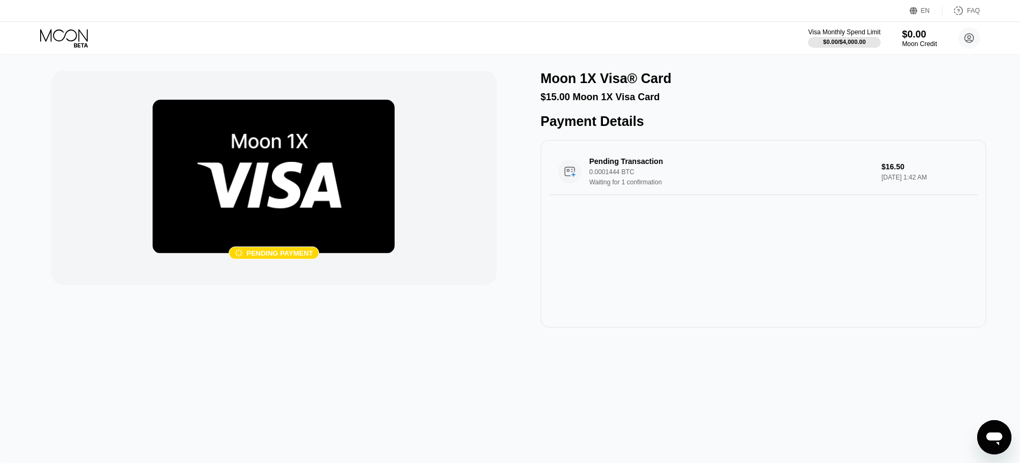
click at [985, 427] on icon "Open messaging window" at bounding box center [994, 436] width 19 height 19
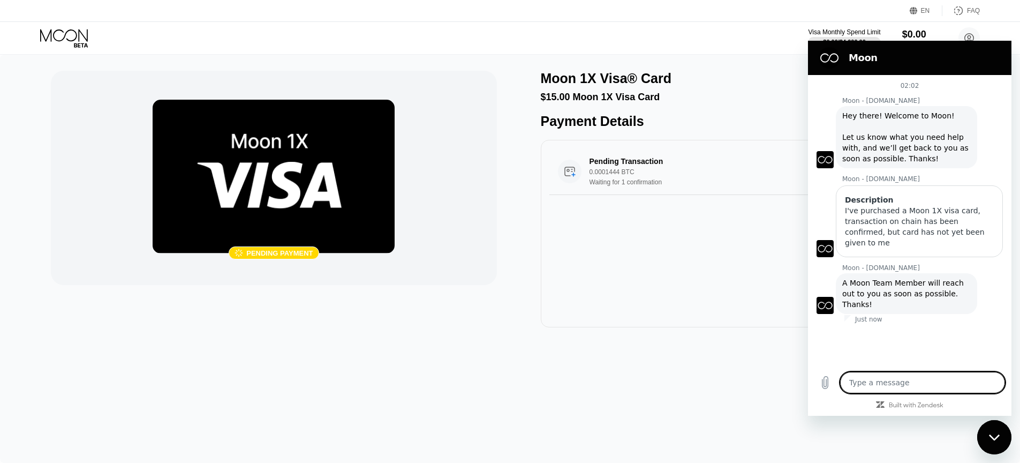
click at [986, 424] on div "Close messaging window" at bounding box center [994, 437] width 32 height 32
type textarea "x"
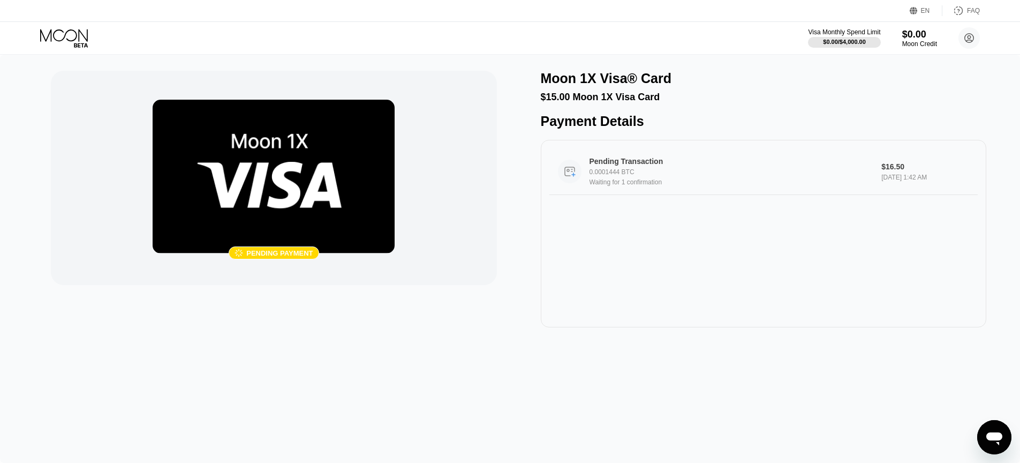
click at [749, 169] on div "Pending Transaction 0.0001444 BTC Waiting for 1 confirmation" at bounding box center [732, 171] width 284 height 29
click at [748, 159] on div "Pending Transaction 0.0001444 BTC Waiting for 1 confirmation $16.50 [DATE] 1:42…" at bounding box center [763, 171] width 428 height 47
click at [84, 35] on icon at bounding box center [65, 38] width 50 height 19
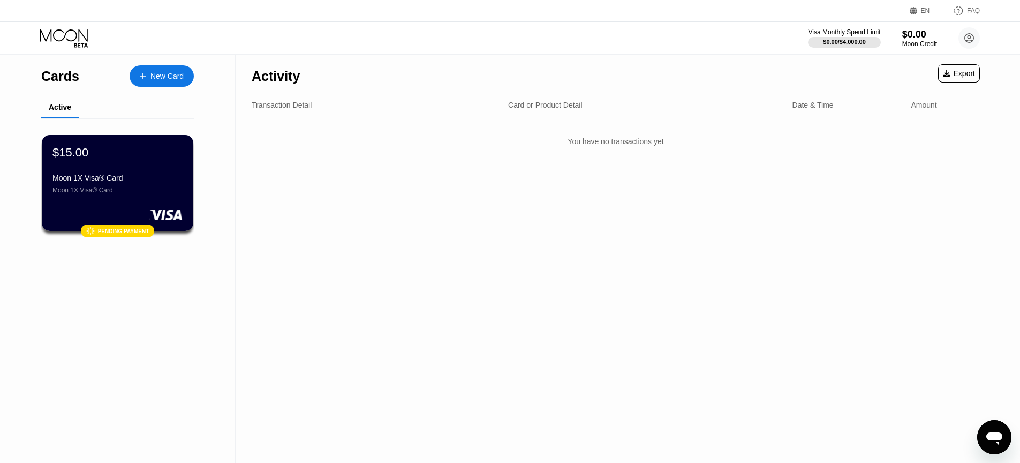
click at [989, 428] on icon "Open messaging window" at bounding box center [994, 436] width 19 height 19
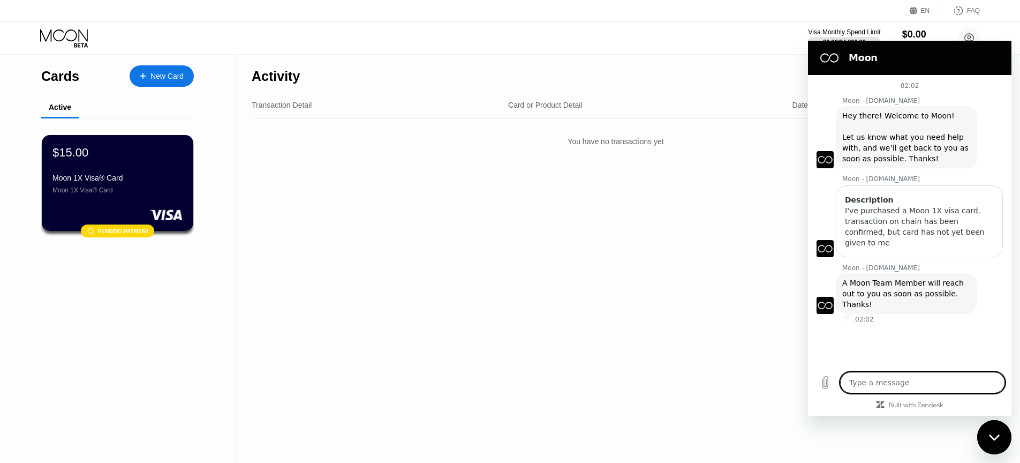
click at [165, 112] on div "Active" at bounding box center [117, 107] width 153 height 21
click at [149, 153] on div "$15.00" at bounding box center [117, 152] width 131 height 14
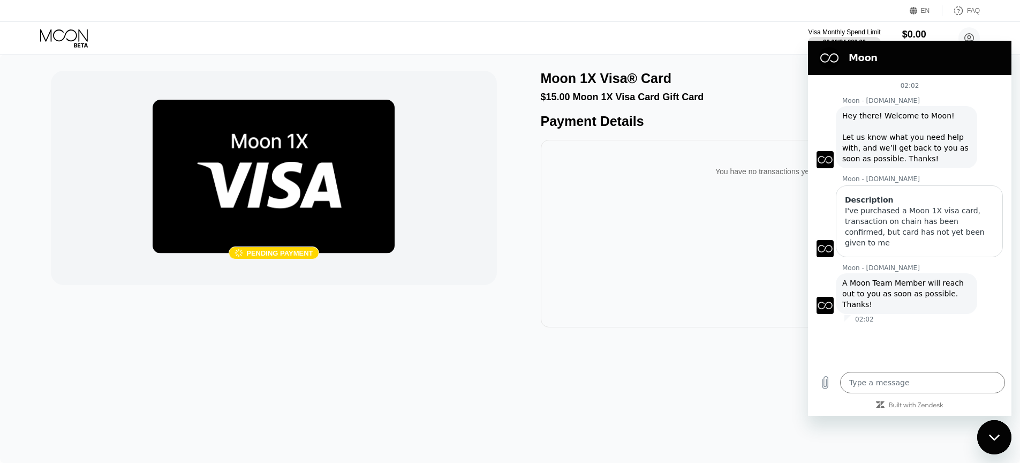
click at [1009, 446] on button "Close messaging window" at bounding box center [994, 437] width 34 height 34
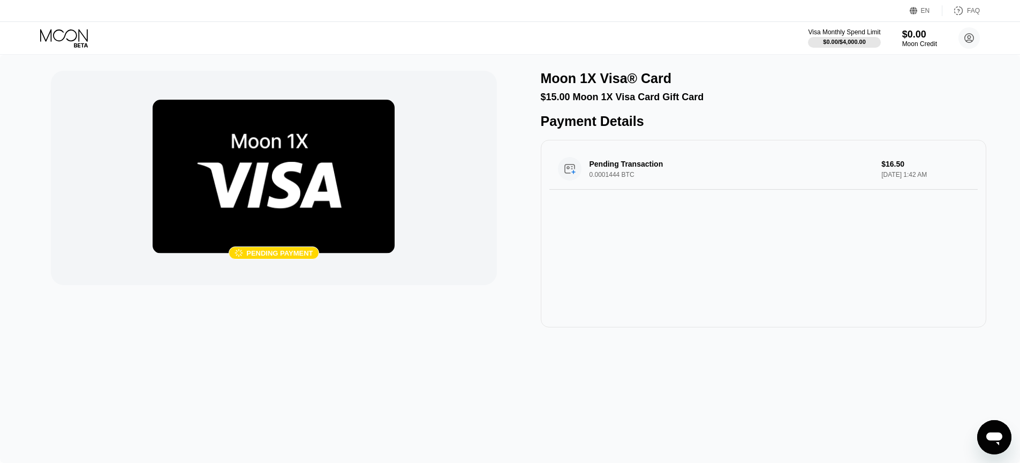
click at [63, 37] on icon at bounding box center [65, 38] width 50 height 19
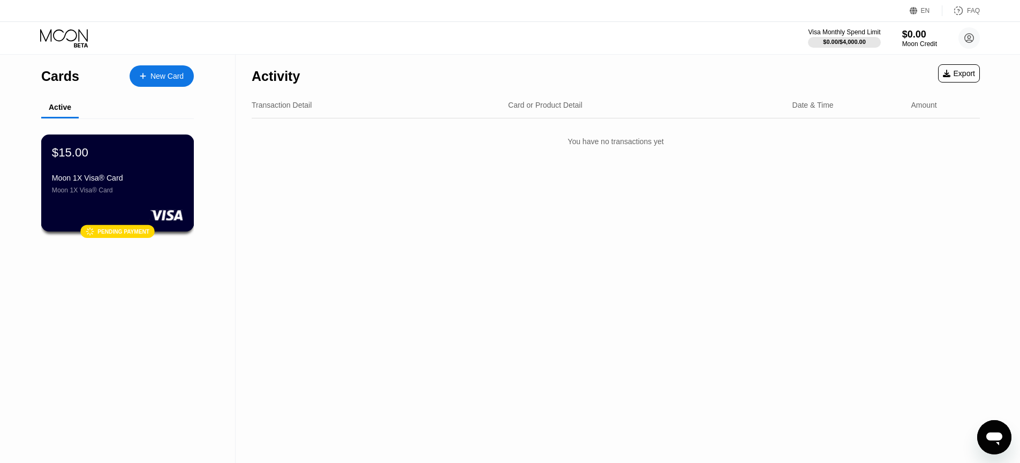
click at [110, 156] on div "$15.00" at bounding box center [117, 152] width 131 height 14
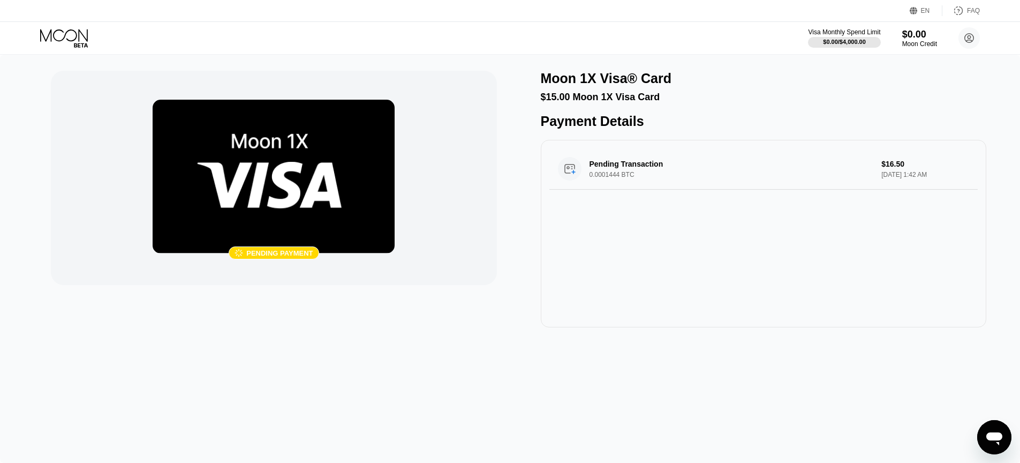
click at [987, 432] on icon "Open messaging window" at bounding box center [994, 436] width 19 height 19
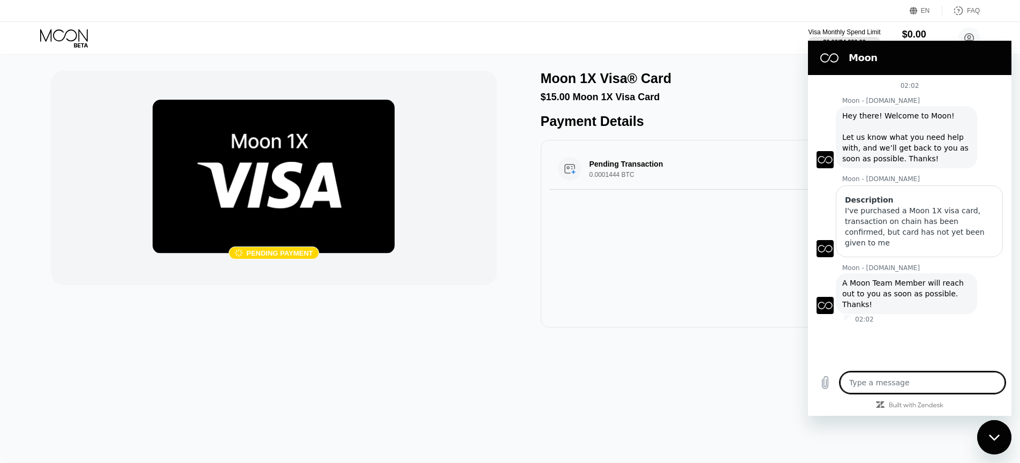
click at [727, 268] on div "Pending Transaction 0.0001444 BTC $16.50 Sep 22, 2025 1:42 AM" at bounding box center [764, 233] width 446 height 187
click at [1000, 435] on div "Close messaging window" at bounding box center [994, 437] width 32 height 32
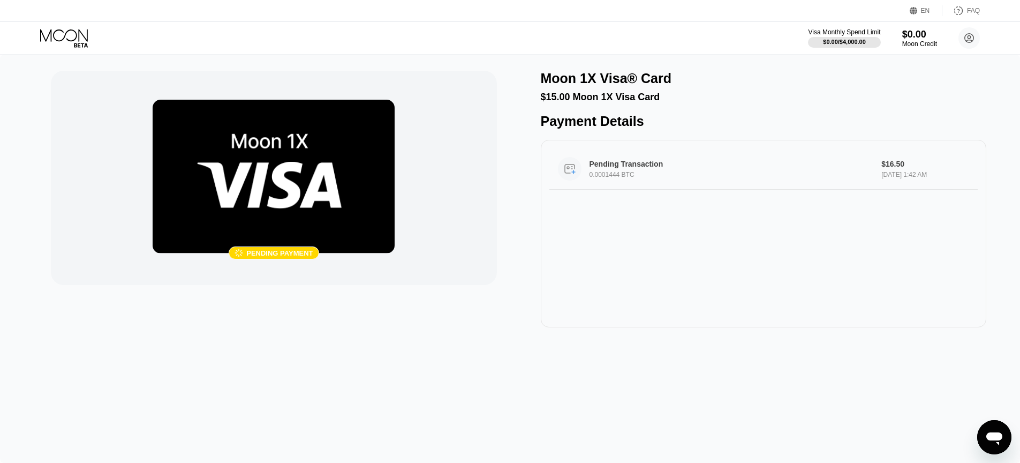
click at [747, 166] on div "Pending Transaction" at bounding box center [722, 164] width 264 height 9
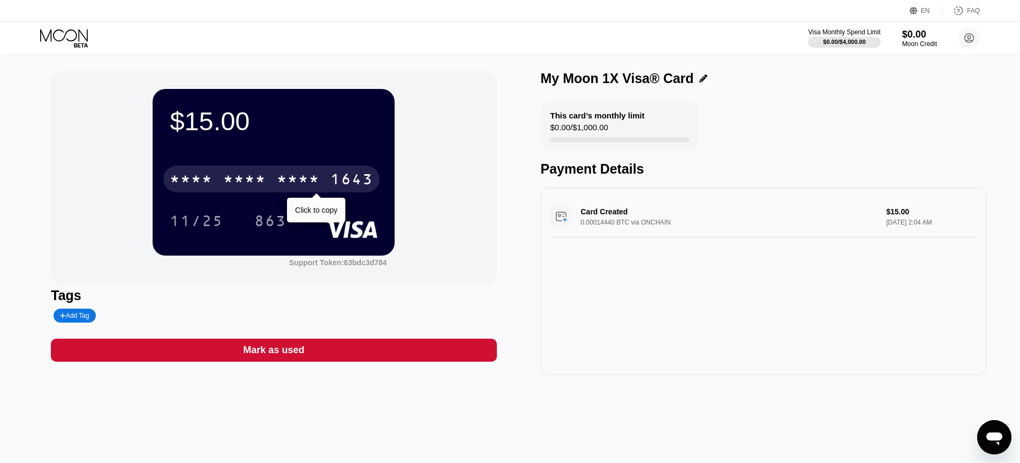
click at [243, 178] on div "* * * *" at bounding box center [244, 180] width 43 height 17
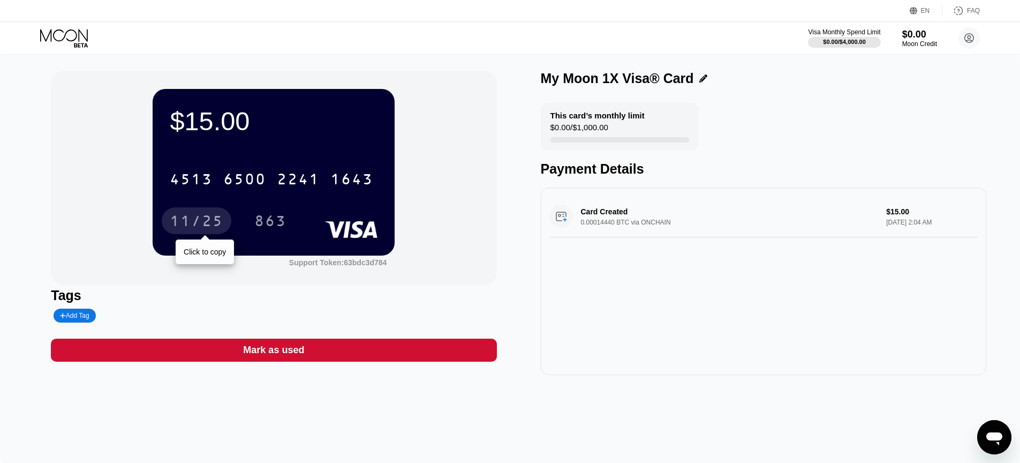
click at [201, 217] on div "11/25" at bounding box center [197, 222] width 54 height 17
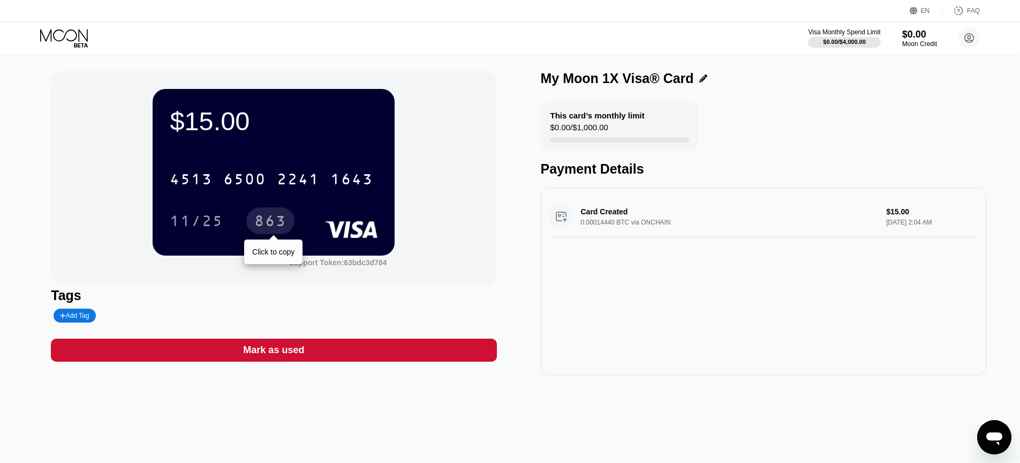
click at [276, 224] on div "863" at bounding box center [270, 222] width 32 height 17
click at [968, 42] on circle at bounding box center [969, 37] width 21 height 21
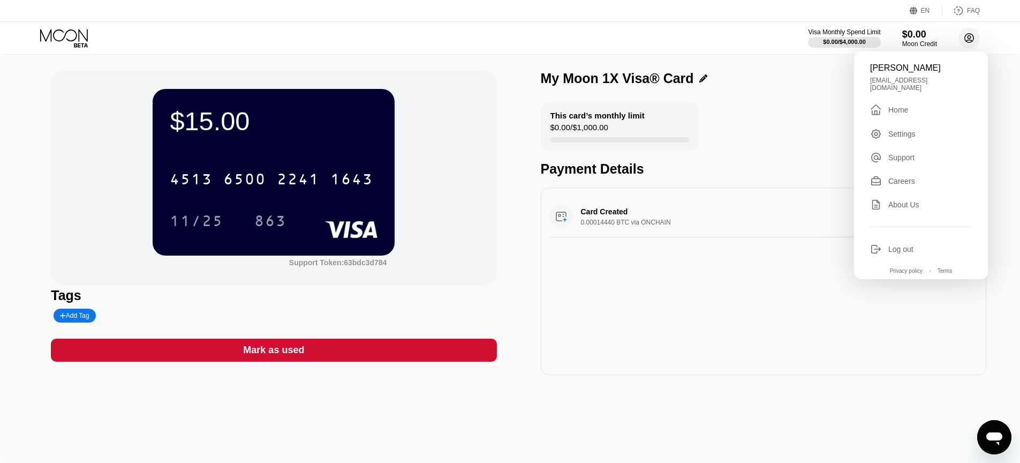
click at [968, 42] on icon at bounding box center [969, 38] width 9 height 9
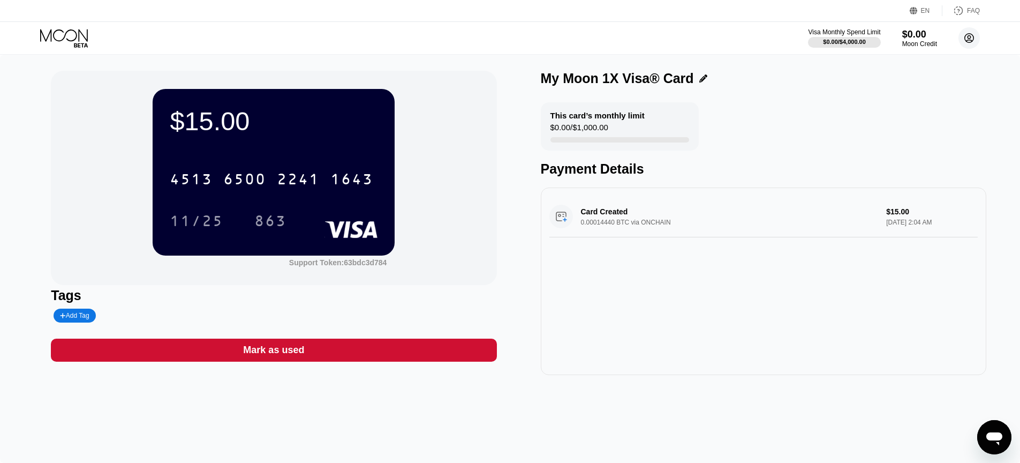
click at [971, 35] on circle at bounding box center [969, 37] width 21 height 21
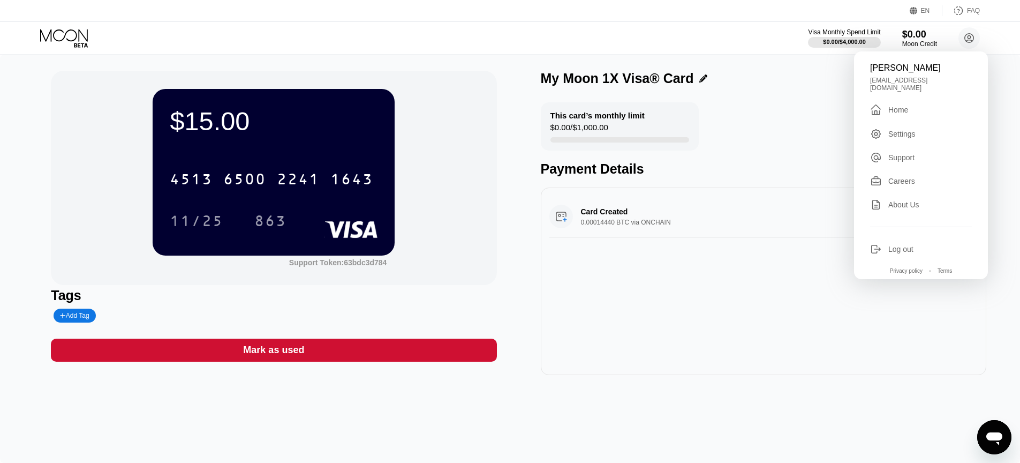
click at [896, 76] on div "ayda abadir abadirayda@gmail.com  Home Settings Support Careers About Us Log o…" at bounding box center [921, 165] width 134 height 228
click at [891, 108] on div "Home" at bounding box center [898, 109] width 20 height 9
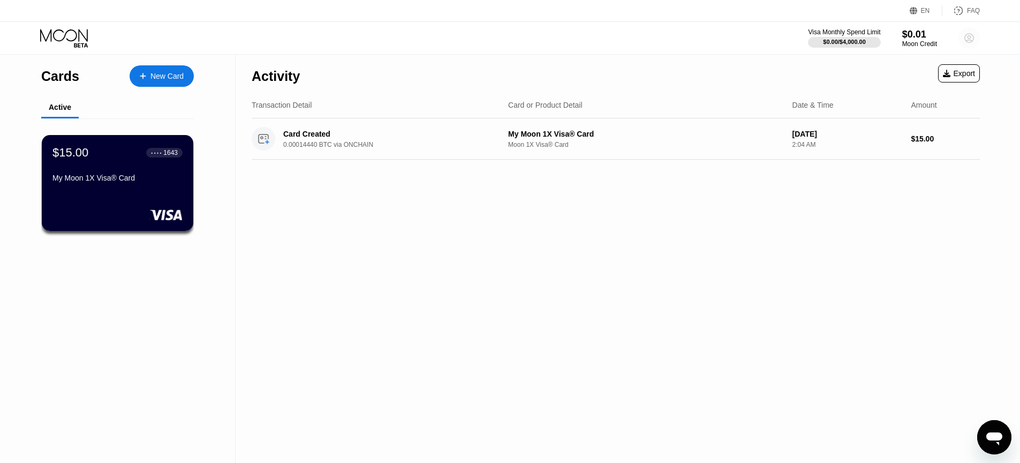
click at [967, 41] on icon at bounding box center [970, 38] width 6 height 6
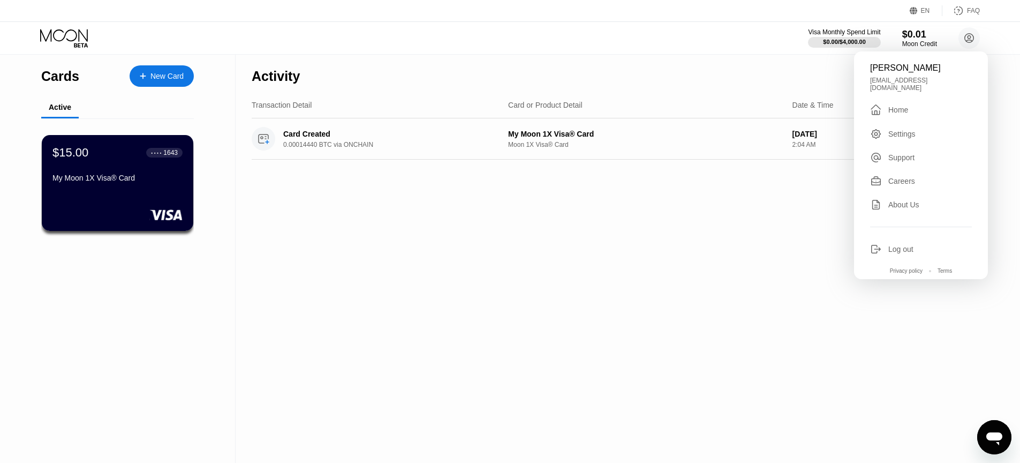
click at [908, 132] on div "Settings" at bounding box center [901, 134] width 27 height 9
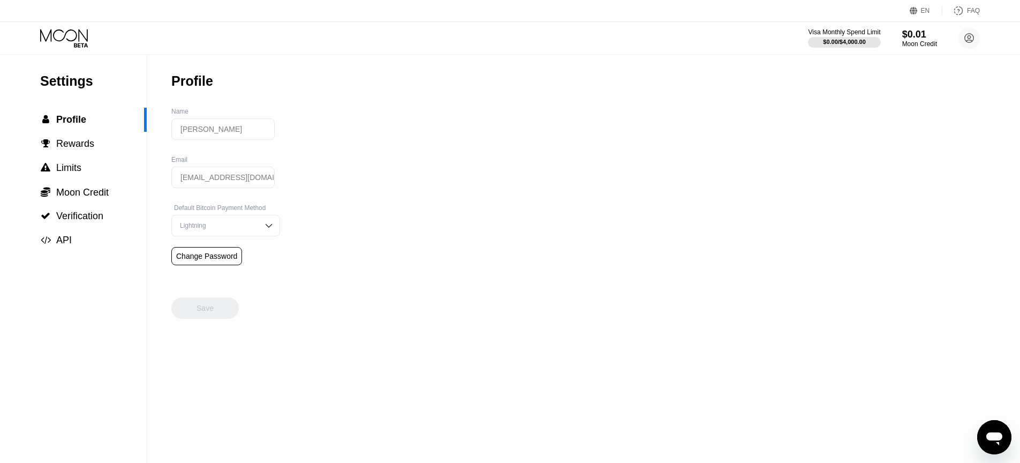
click at [79, 39] on icon at bounding box center [64, 35] width 48 height 12
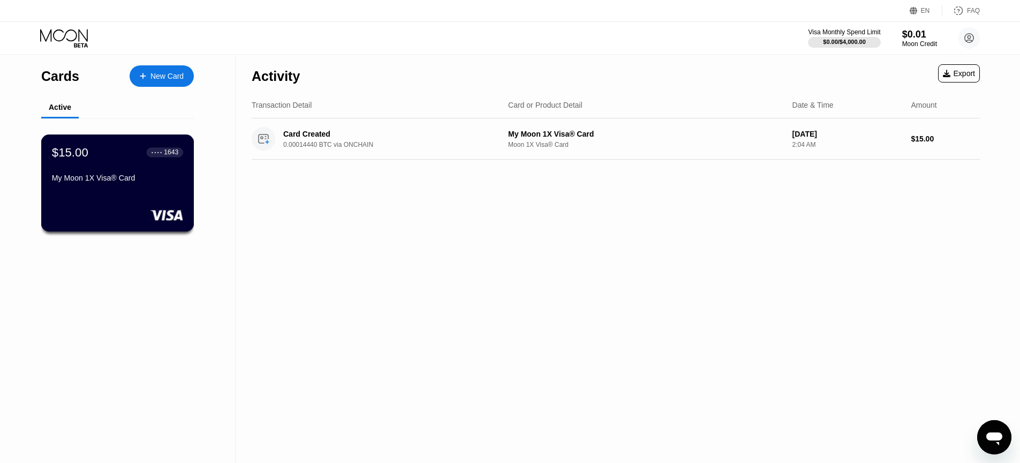
click at [86, 199] on div "$15.00 ● ● ● ● 1643 My Moon 1X Visa® Card" at bounding box center [117, 182] width 153 height 97
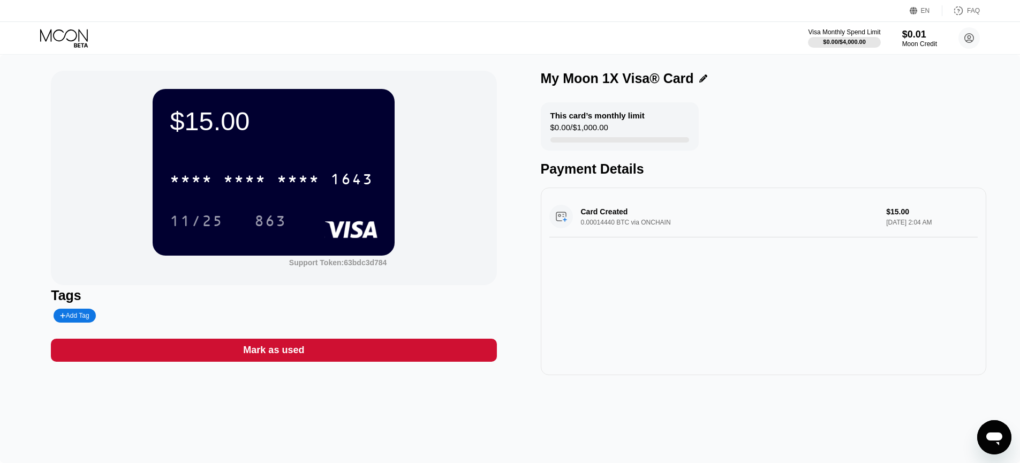
click at [370, 305] on div "Tags Add Tag" at bounding box center [274, 305] width 446 height 35
click at [562, 216] on div "Card Created 0.00014440 BTC via ONCHAIN $15.00 Sep 22, 2025 2:04 AM" at bounding box center [763, 216] width 428 height 41
click at [308, 131] on div "$15.00" at bounding box center [274, 121] width 208 height 30
click at [81, 43] on icon at bounding box center [65, 38] width 50 height 19
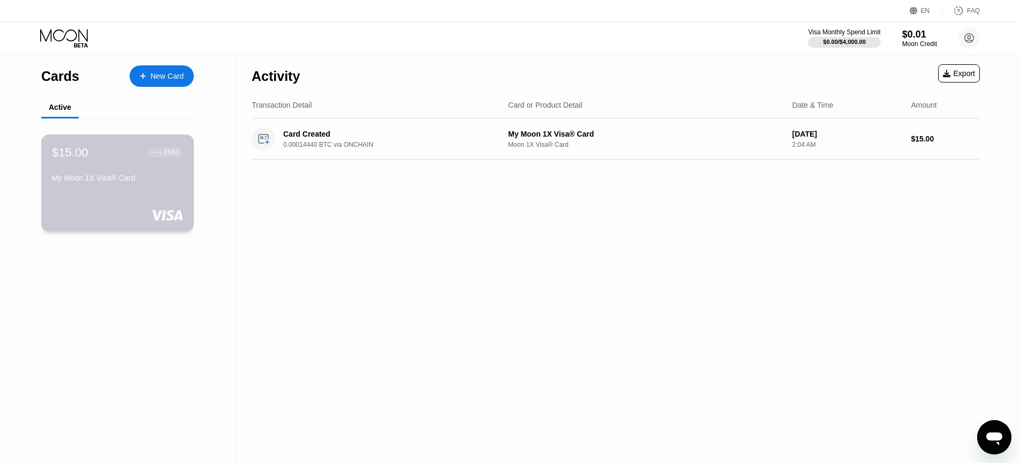
click at [144, 191] on div "$15.00 ● ● ● ● 1643 My Moon 1X Visa® Card" at bounding box center [117, 182] width 153 height 97
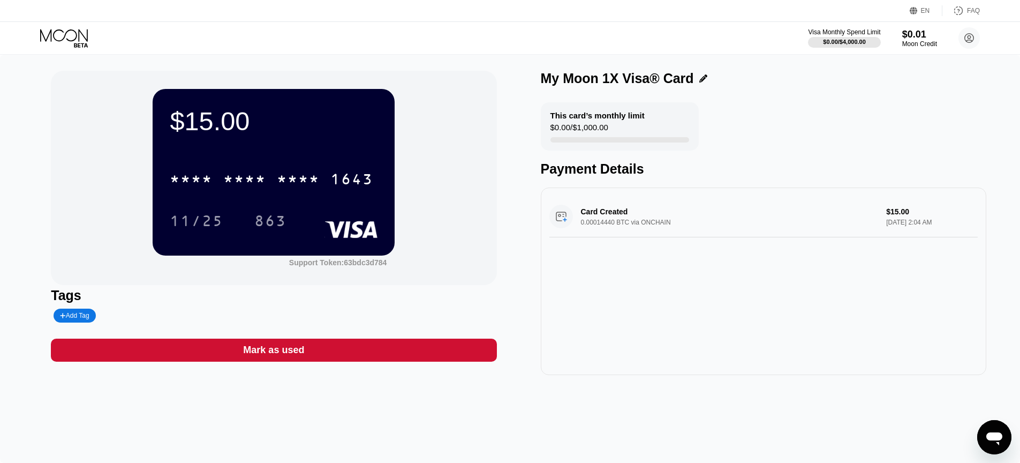
click at [563, 217] on div "Card Created 0.00014440 BTC via ONCHAIN $15.00 Sep 22, 2025 2:04 AM" at bounding box center [763, 216] width 428 height 41
click at [562, 222] on div "Card Created 0.00014440 BTC via ONCHAIN $15.00 Sep 22, 2025 2:04 AM" at bounding box center [763, 216] width 428 height 41
click at [754, 232] on div "Card Created 0.00014440 BTC via ONCHAIN $15.00 Sep 22, 2025 2:04 AM" at bounding box center [763, 216] width 428 height 41
drag, startPoint x: 862, startPoint y: 229, endPoint x: 910, endPoint y: 218, distance: 50.0
click at [864, 229] on div "Card Created 0.00014440 BTC via ONCHAIN $15.00 Sep 22, 2025 2:04 AM" at bounding box center [763, 216] width 428 height 41
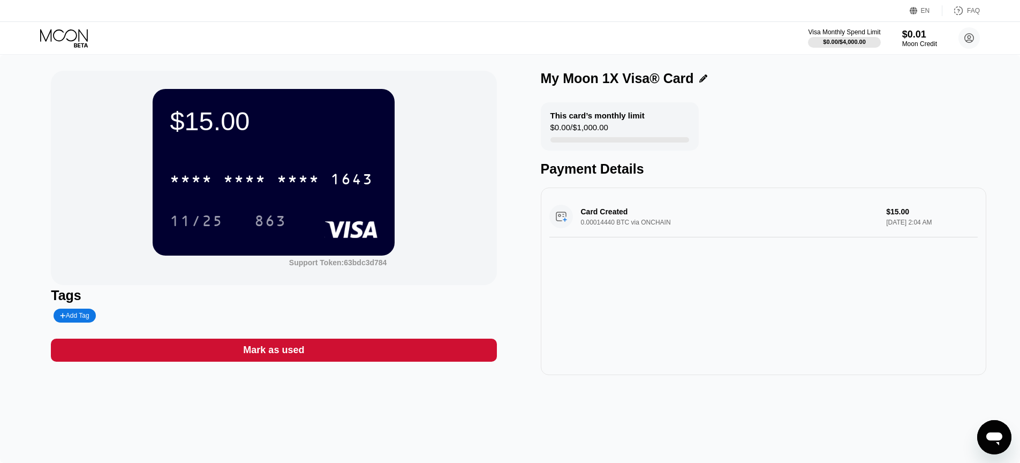
click at [945, 206] on div "Card Created 0.00014440 BTC via ONCHAIN $15.00 Sep 22, 2025 2:04 AM" at bounding box center [763, 216] width 428 height 41
click at [56, 38] on icon at bounding box center [65, 38] width 50 height 19
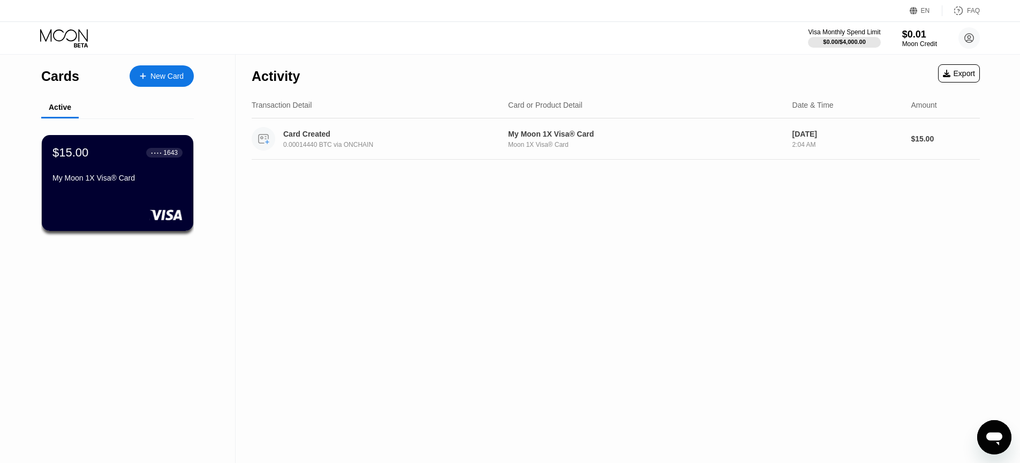
click at [502, 150] on div "Card Created 0.00014440 BTC via ONCHAIN My Moon 1X Visa® Card Moon 1X Visa® Car…" at bounding box center [616, 138] width 728 height 41
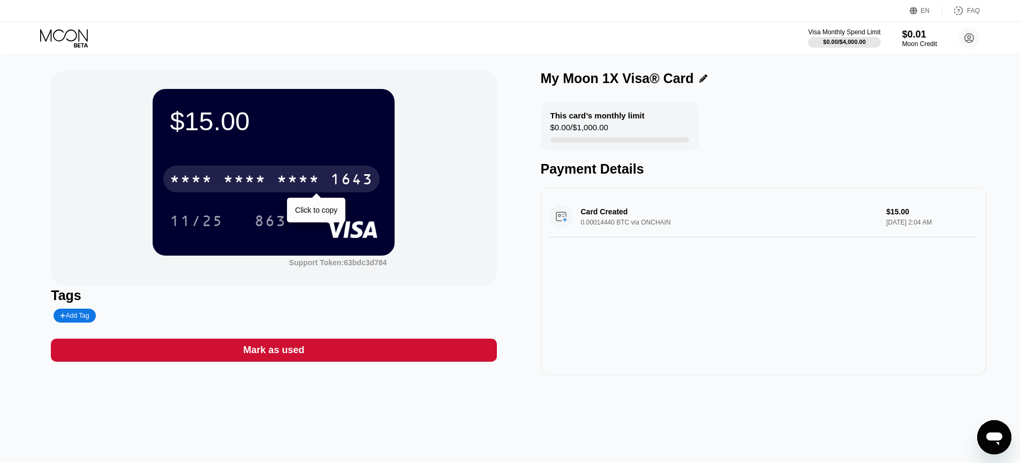
click at [355, 177] on div "1643" at bounding box center [351, 180] width 43 height 17
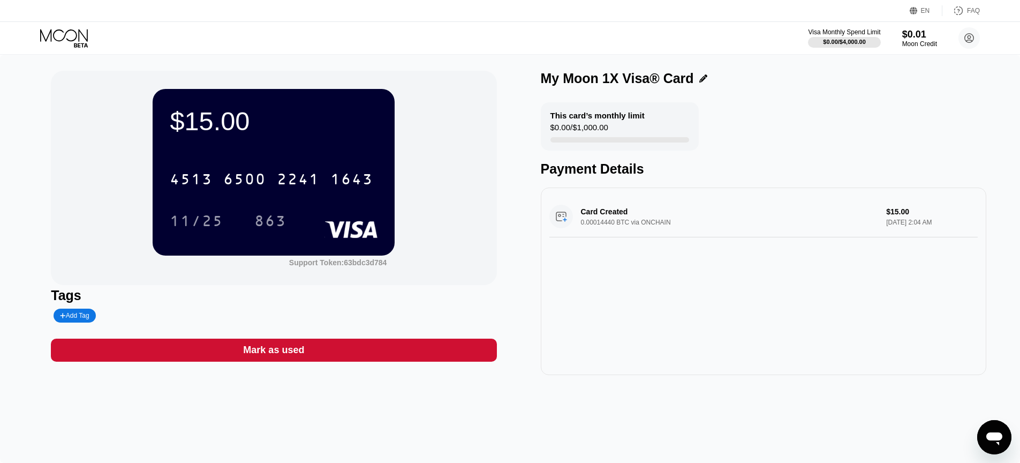
click at [1009, 441] on div "Open messaging window" at bounding box center [994, 437] width 32 height 32
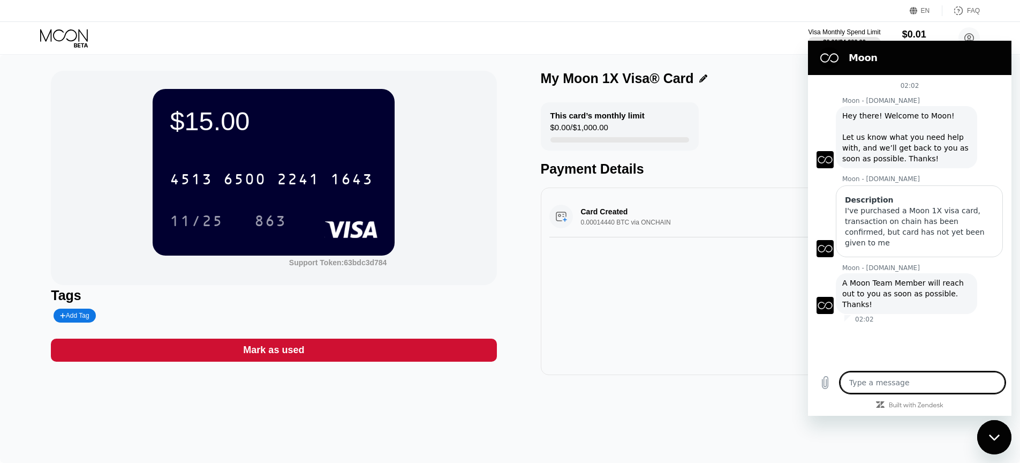
click at [993, 432] on div "Close messaging window" at bounding box center [994, 437] width 32 height 32
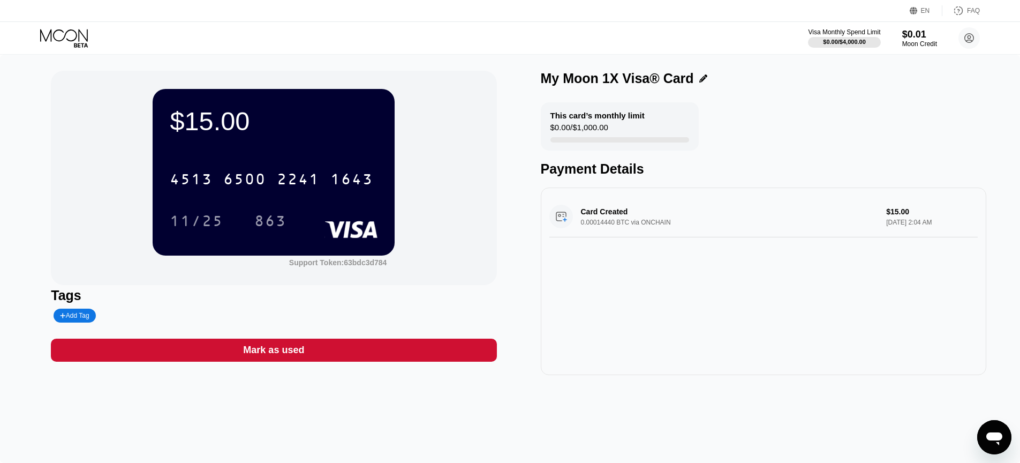
click at [545, 78] on div "My Moon 1X Visa® Card" at bounding box center [617, 79] width 153 height 16
drag, startPoint x: 545, startPoint y: 78, endPoint x: 617, endPoint y: 79, distance: 72.3
click at [617, 79] on div "My Moon 1X Visa® Card" at bounding box center [617, 79] width 153 height 16
copy div "My Moon 1X Visa"
click at [757, 129] on div "This card’s monthly limit $0.00 / $1,000.00 Payment Details" at bounding box center [764, 139] width 446 height 74
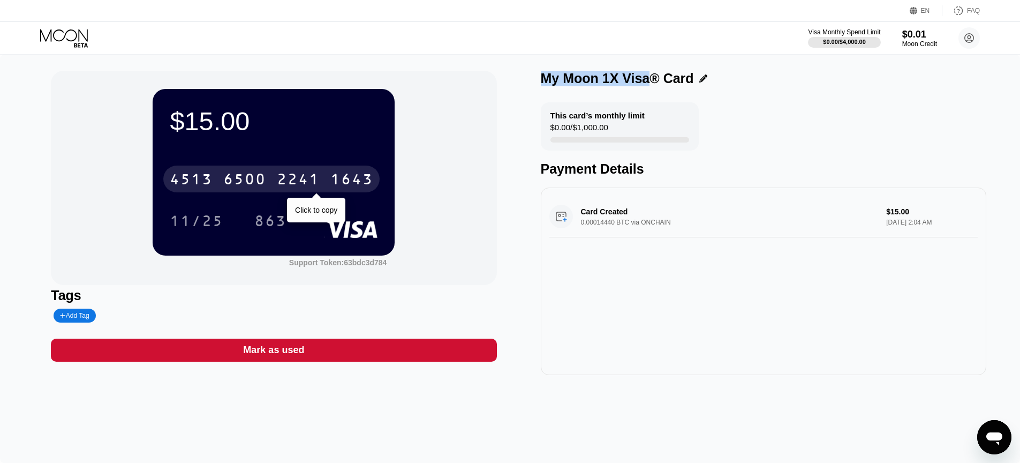
click at [263, 188] on div "6500" at bounding box center [244, 180] width 43 height 17
click at [275, 179] on div "* * * * * * * * * * * * 1643" at bounding box center [271, 178] width 216 height 27
click at [338, 176] on div "1643" at bounding box center [351, 180] width 43 height 17
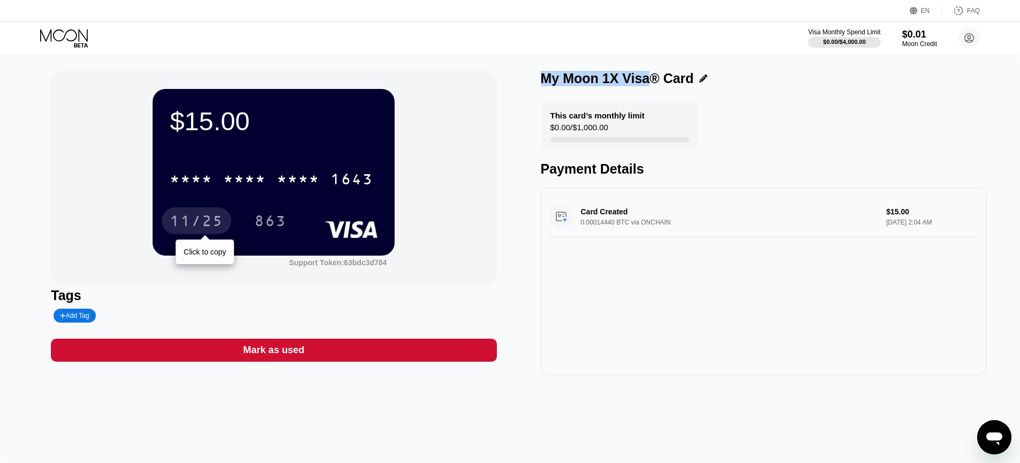
click at [192, 208] on div "11/25" at bounding box center [197, 220] width 70 height 27
click at [841, 111] on div "This card’s monthly limit $0.00 / $1,000.00 Payment Details" at bounding box center [764, 139] width 446 height 74
click at [968, 39] on icon at bounding box center [969, 37] width 21 height 21
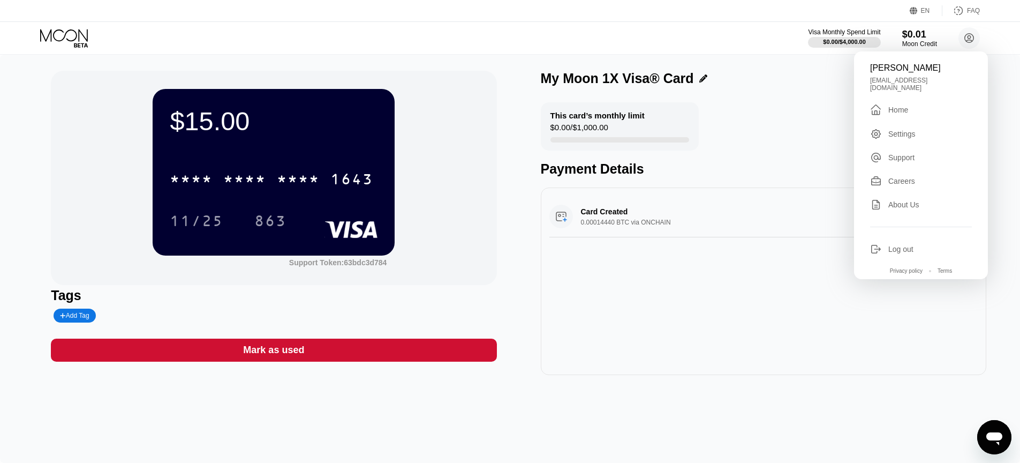
click at [81, 51] on div "Visa Monthly Spend Limit $0.00 / $4,000.00 $0.01 Moon Credit ayda abadir abadir…" at bounding box center [510, 38] width 1020 height 32
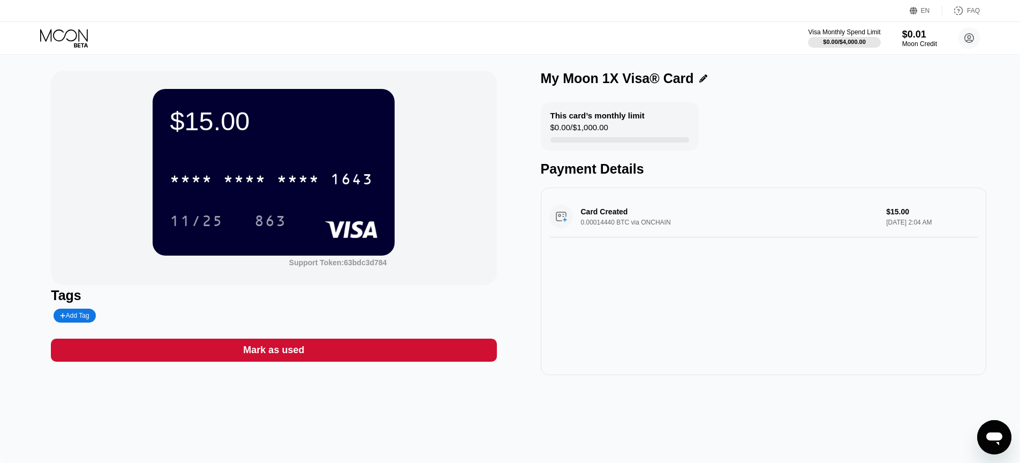
click at [99, 35] on div at bounding box center [73, 38] width 66 height 19
click at [59, 32] on icon at bounding box center [65, 38] width 50 height 19
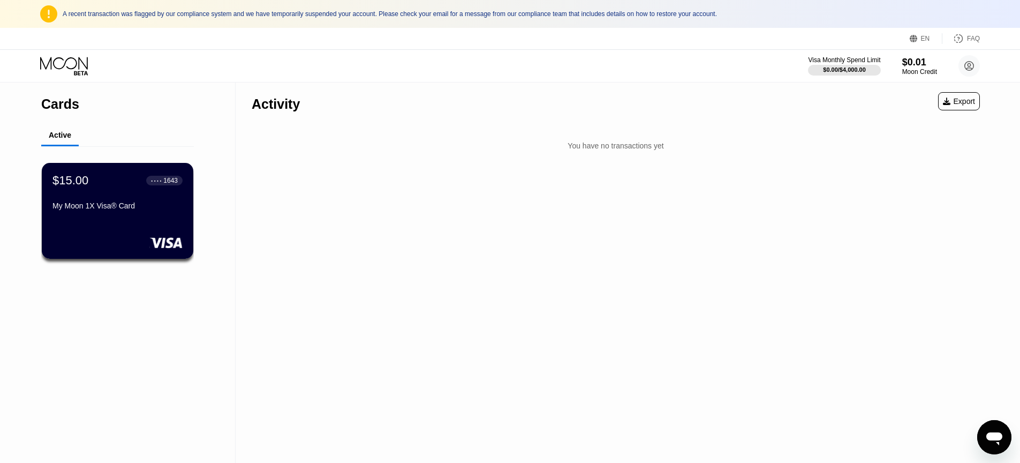
click at [994, 417] on div "Activity Export You have no transactions yet" at bounding box center [616, 272] width 760 height 380
click at [993, 430] on icon "Open messaging window" at bounding box center [994, 436] width 19 height 19
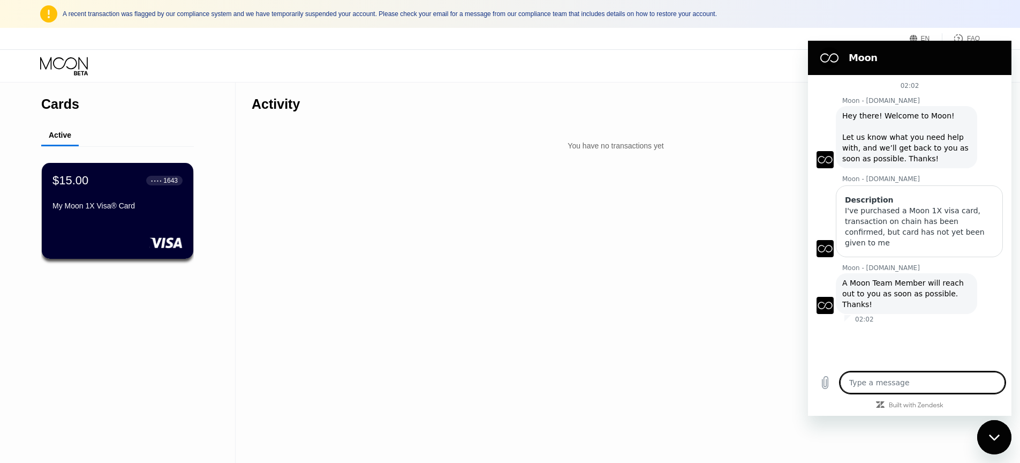
click at [988, 430] on div "Close messaging window" at bounding box center [994, 437] width 32 height 32
type textarea "x"
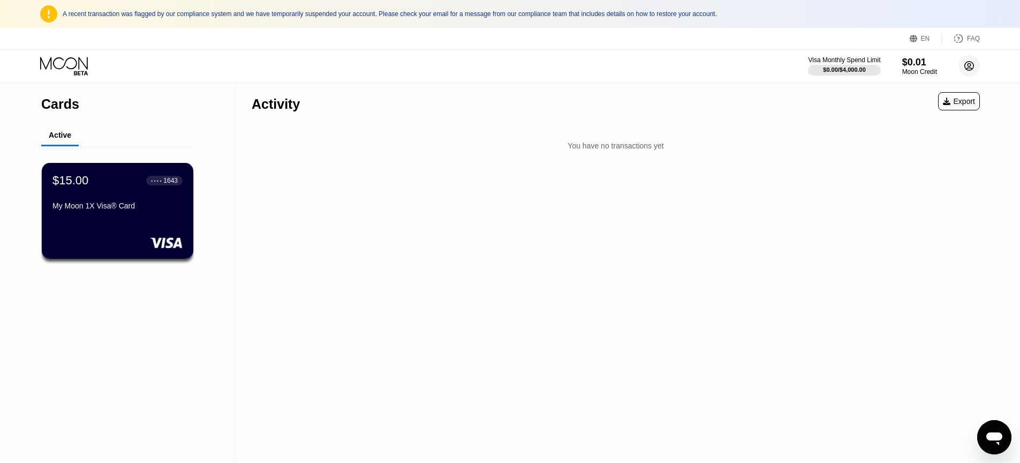
click at [979, 63] on circle at bounding box center [969, 65] width 21 height 21
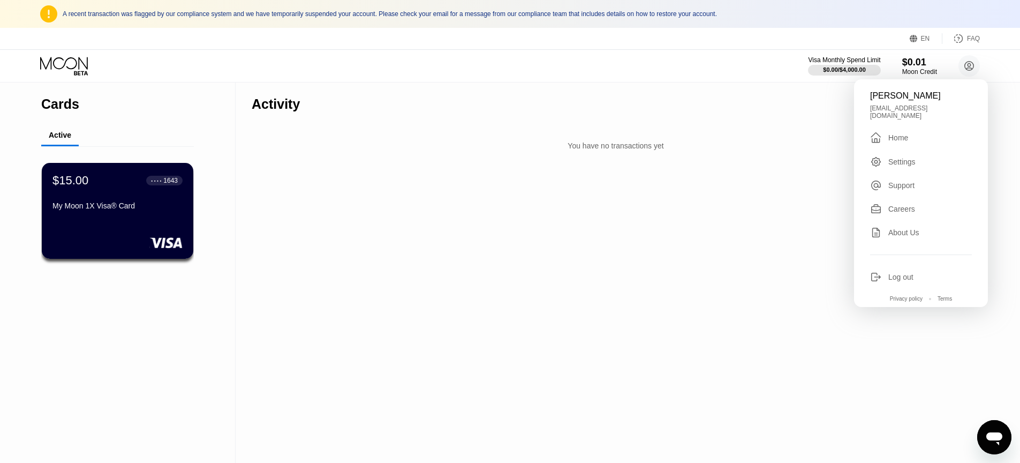
click at [669, 120] on div "Activity Export You have no transactions yet" at bounding box center [616, 118] width 728 height 73
